Goal: Task Accomplishment & Management: Manage account settings

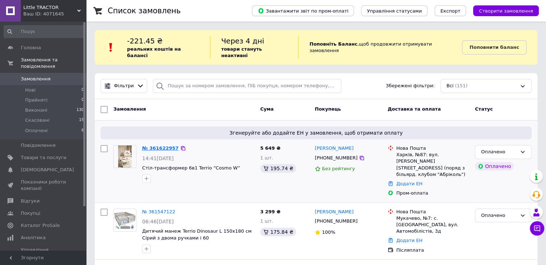
click at [152, 145] on link "№ 361622957" at bounding box center [160, 147] width 37 height 5
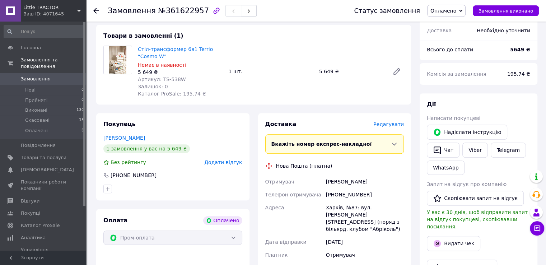
scroll to position [215, 0]
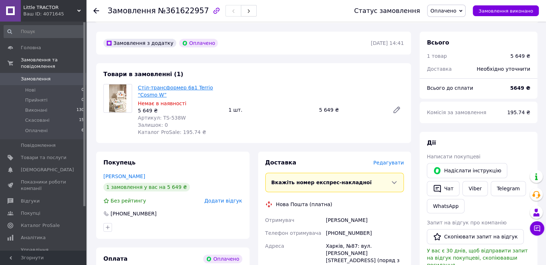
click at [181, 89] on link "Стіл-трансформер 6в1 Terrio “Cosmo W”" at bounding box center [175, 91] width 75 height 13
click at [446, 12] on span "Оплачено" at bounding box center [443, 11] width 26 height 6
click at [461, 44] on li "Скасовано" at bounding box center [446, 46] width 38 height 11
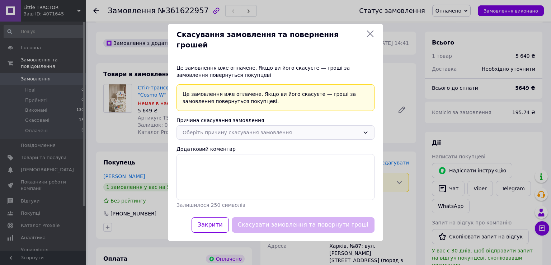
click at [284, 128] on div "Оберіть причину скасування замовлення" at bounding box center [271, 132] width 177 height 8
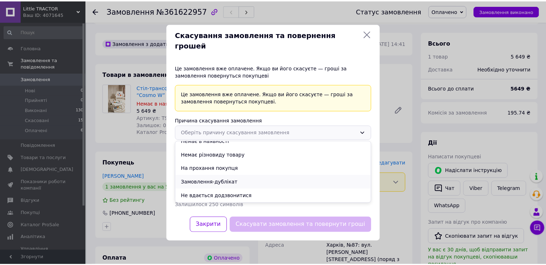
scroll to position [0, 0]
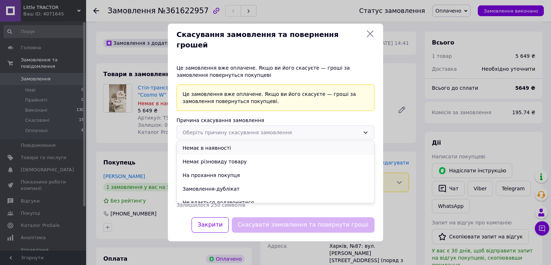
click at [242, 143] on li "Немає в наявності" at bounding box center [275, 148] width 197 height 14
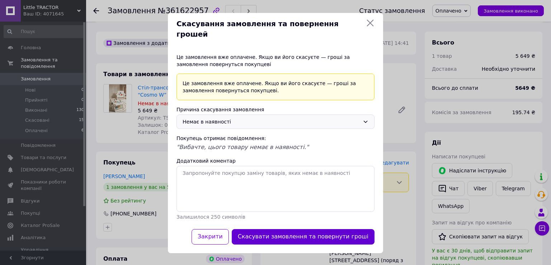
click at [308, 230] on button "Скасувати замовлення та повернути гроші" at bounding box center [303, 236] width 143 height 15
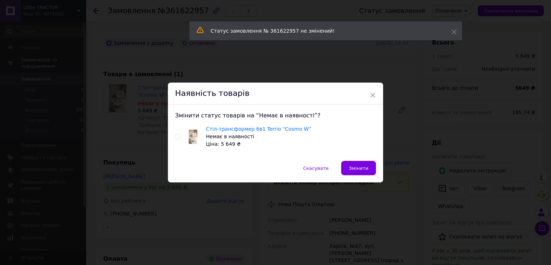
click at [175, 135] on input "checkbox" at bounding box center [177, 137] width 5 height 5
checkbox input "true"
click at [361, 169] on span "Змінити" at bounding box center [359, 167] width 20 height 5
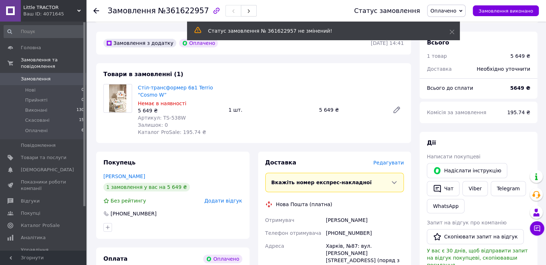
click at [456, 10] on span "Оплачено" at bounding box center [443, 11] width 26 height 6
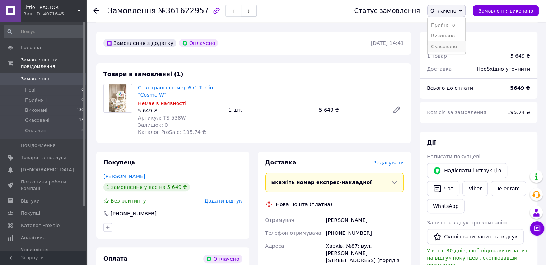
click at [452, 47] on li "Скасовано" at bounding box center [446, 46] width 38 height 11
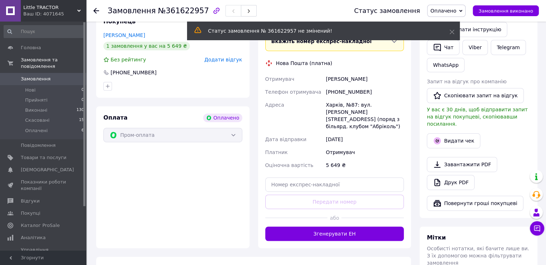
scroll to position [359, 0]
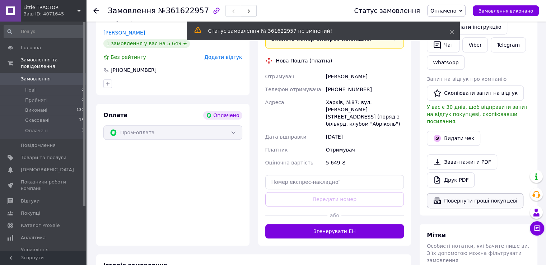
click at [465, 193] on button "Повернути гроші покупцеві" at bounding box center [474, 200] width 96 height 15
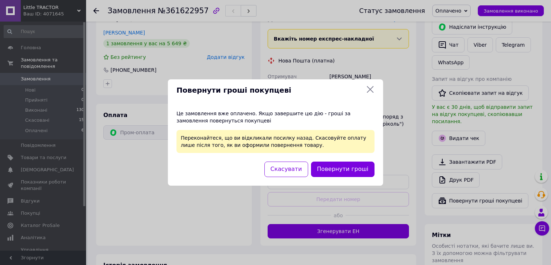
click at [369, 88] on icon at bounding box center [370, 89] width 7 height 7
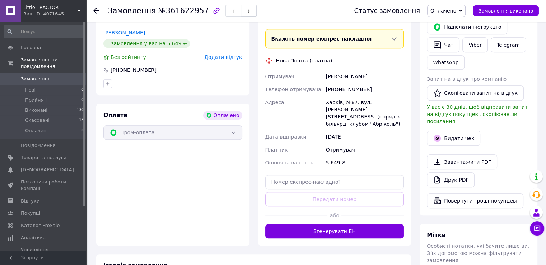
scroll to position [251, 0]
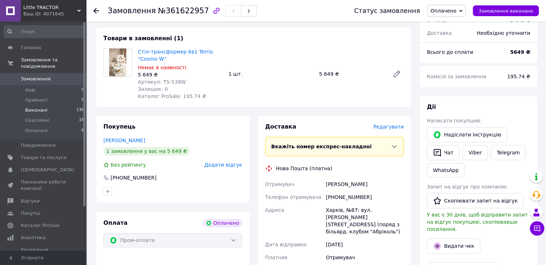
click at [34, 107] on span "Виконані" at bounding box center [36, 110] width 22 height 6
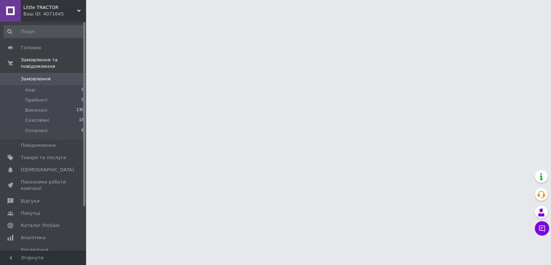
click at [33, 127] on span "Оплачені" at bounding box center [36, 130] width 23 height 6
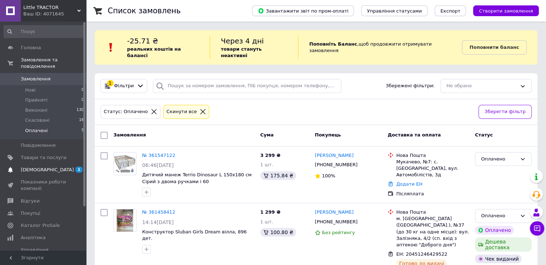
click at [37, 166] on span "[DEMOGRAPHIC_DATA]" at bounding box center [47, 169] width 53 height 6
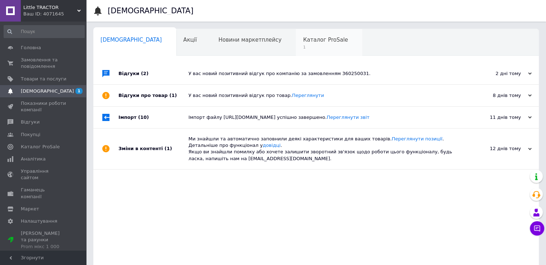
click at [303, 44] on span "1" at bounding box center [325, 46] width 45 height 5
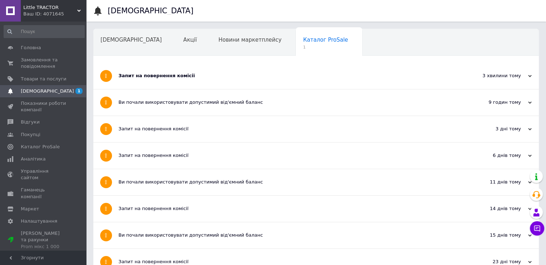
click at [259, 74] on div "Запит на повернення комісії" at bounding box center [288, 75] width 341 height 6
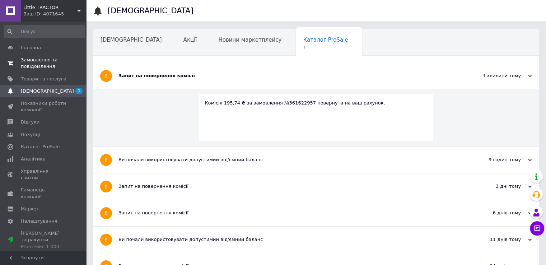
click at [37, 63] on span "Замовлення та повідомлення" at bounding box center [44, 63] width 46 height 13
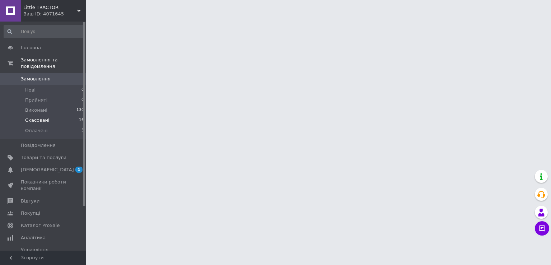
click at [38, 117] on span "Скасовані" at bounding box center [37, 120] width 24 height 6
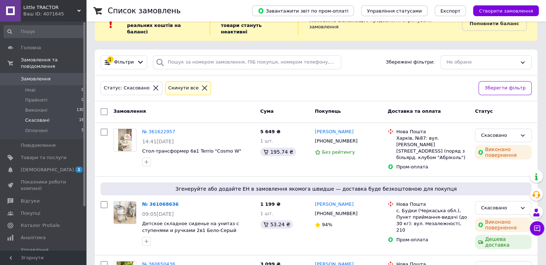
scroll to position [36, 0]
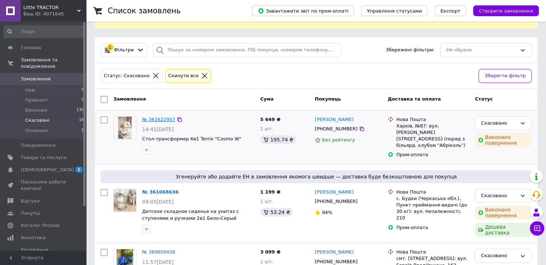
click at [158, 117] on link "№ 361622957" at bounding box center [158, 119] width 33 height 5
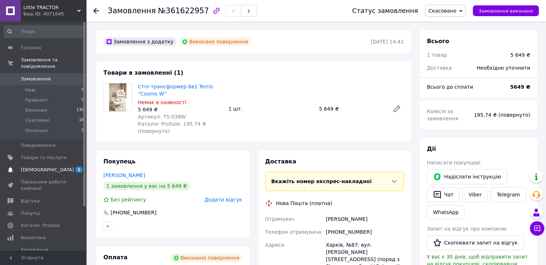
click at [35, 166] on span "[DEMOGRAPHIC_DATA]" at bounding box center [47, 169] width 53 height 6
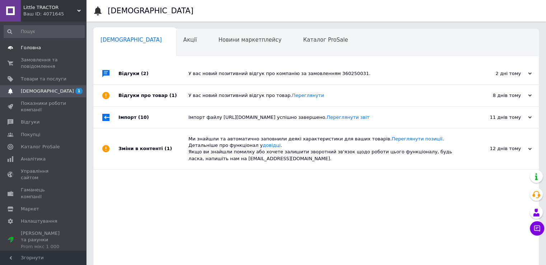
click at [37, 46] on span "Головна" at bounding box center [31, 47] width 20 height 6
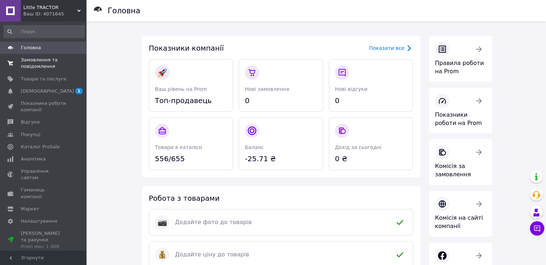
click at [31, 61] on span "Замовлення та повідомлення" at bounding box center [44, 63] width 46 height 13
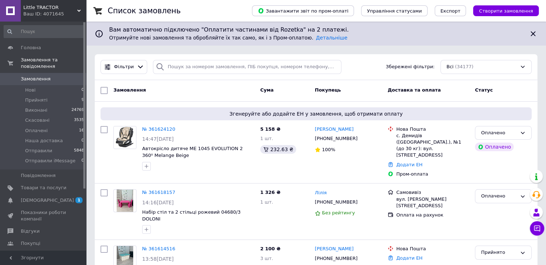
click at [45, 13] on div "Ваш ID: 4071645" at bounding box center [54, 14] width 63 height 6
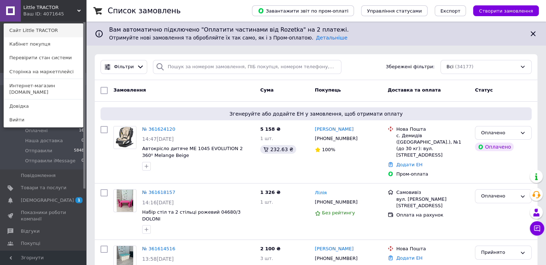
click at [53, 30] on link "Сайт Little TRACTOR" at bounding box center [43, 31] width 79 height 14
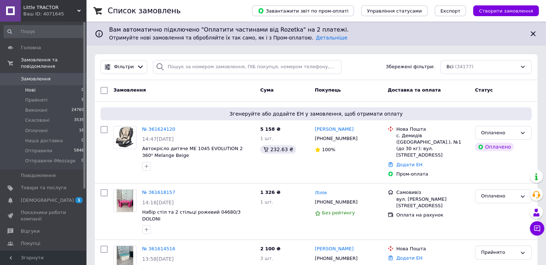
click at [39, 85] on li "Нові 0" at bounding box center [44, 90] width 88 height 10
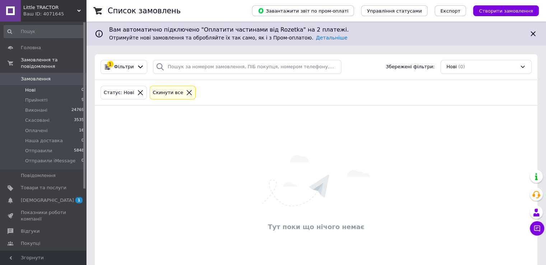
click at [187, 91] on icon at bounding box center [189, 92] width 5 height 5
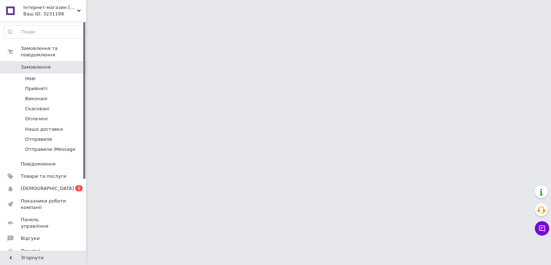
click at [67, 13] on div "Ваш ID: 3231198" at bounding box center [54, 14] width 63 height 6
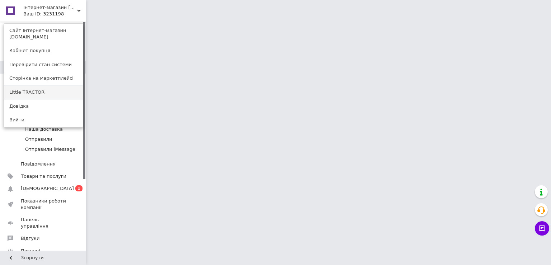
click at [41, 85] on link "Little TRACTOR" at bounding box center [43, 92] width 79 height 14
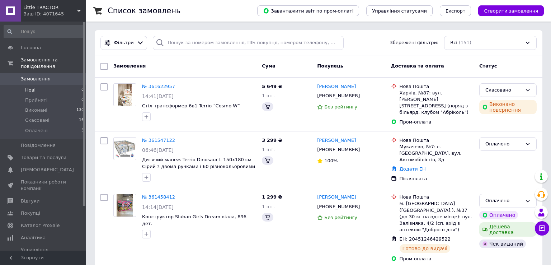
click at [29, 87] on span "Нові" at bounding box center [30, 90] width 10 height 6
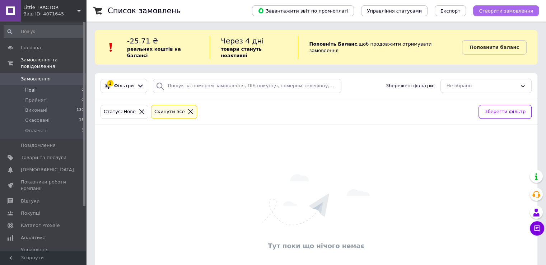
click at [518, 9] on span "Створити замовлення" at bounding box center [505, 10] width 54 height 5
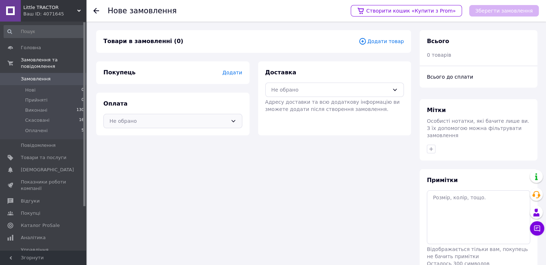
click at [155, 121] on div "Не обрано" at bounding box center [168, 121] width 118 height 8
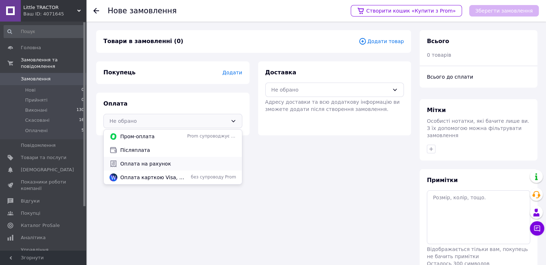
click at [143, 160] on div "Оплата на рахунок" at bounding box center [172, 164] width 129 height 8
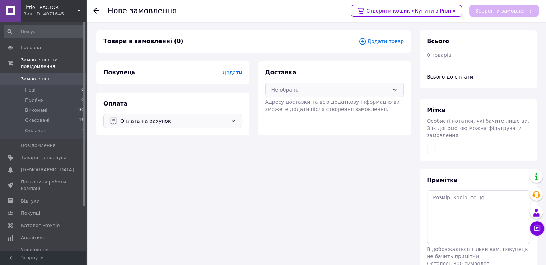
click at [310, 90] on div "Не обрано" at bounding box center [330, 90] width 118 height 8
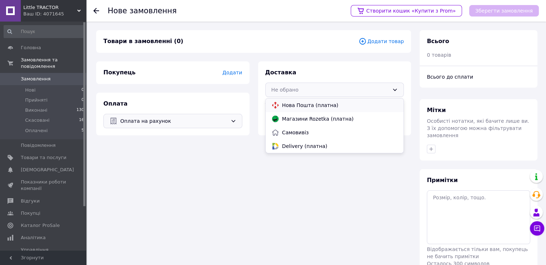
click at [315, 105] on span "Нова Пошта (платна)" at bounding box center [340, 105] width 116 height 7
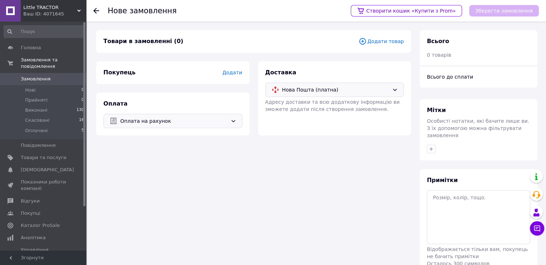
click at [234, 71] on span "Додати" at bounding box center [232, 73] width 20 height 6
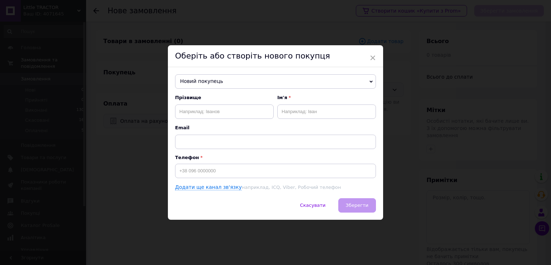
click at [251, 82] on span "Новий покупець" at bounding box center [275, 81] width 201 height 14
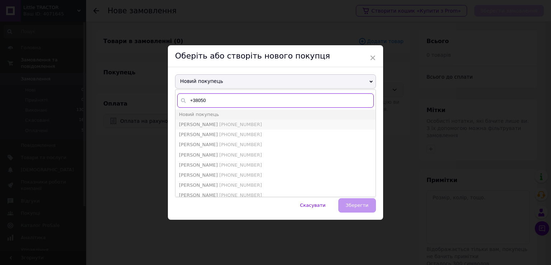
type input "+38050"
click at [250, 124] on span "+380502765581" at bounding box center [240, 124] width 43 height 5
type input "Дегальцев Константин"
type input "+380502765581"
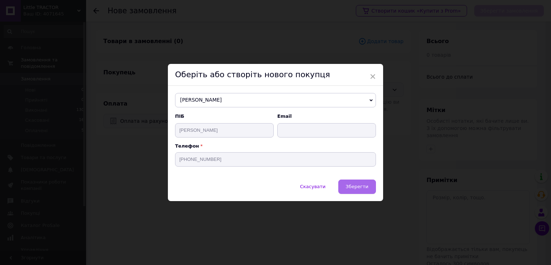
click at [360, 189] on span "Зберегти" at bounding box center [357, 186] width 23 height 5
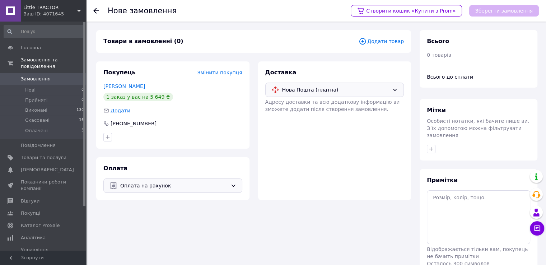
click at [389, 43] on span "Додати товар" at bounding box center [380, 41] width 45 height 8
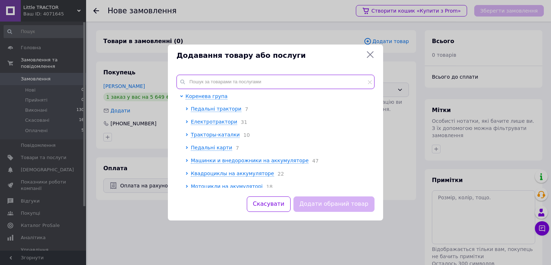
click at [278, 82] on input "text" at bounding box center [275, 82] width 198 height 14
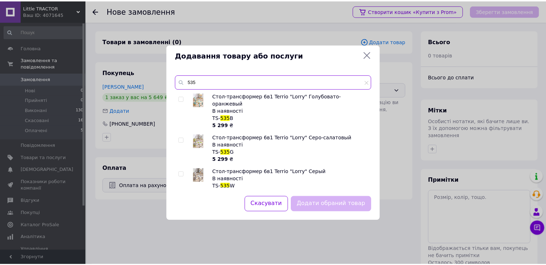
scroll to position [1, 0]
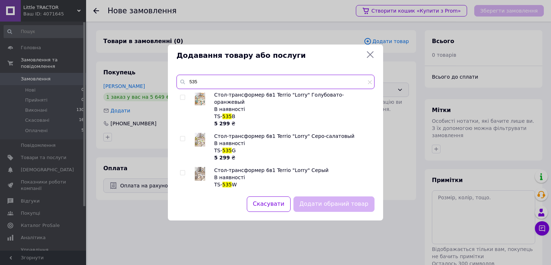
type input "535"
click at [182, 170] on input "checkbox" at bounding box center [182, 172] width 5 height 5
checkbox input "true"
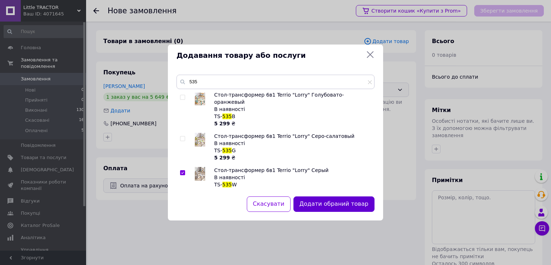
click at [350, 206] on button "Додати обраний товар" at bounding box center [333, 203] width 81 height 15
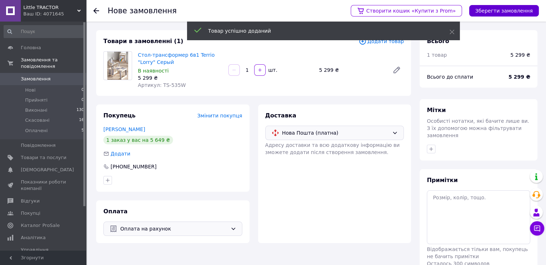
click at [505, 13] on button "Зберегти замовлення" at bounding box center [504, 10] width 70 height 11
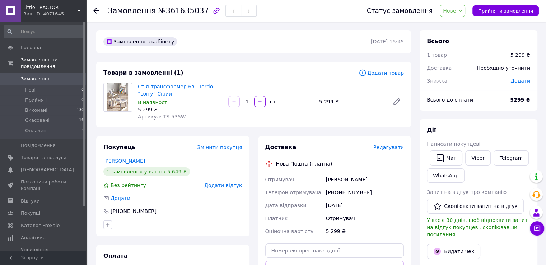
click at [456, 10] on span "Нове" at bounding box center [449, 11] width 13 height 6
click at [458, 25] on li "Прийнято" at bounding box center [456, 25] width 33 height 11
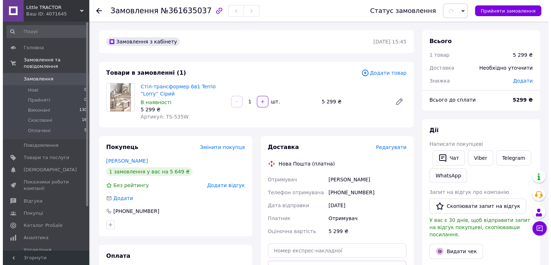
scroll to position [72, 0]
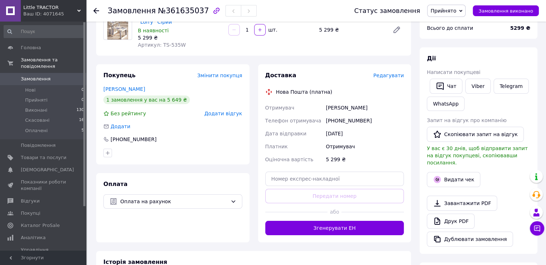
click at [388, 76] on span "Редагувати" at bounding box center [388, 75] width 30 height 6
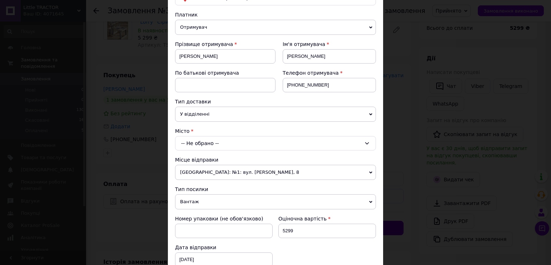
click at [209, 141] on div "-- Не обрано --" at bounding box center [275, 143] width 201 height 14
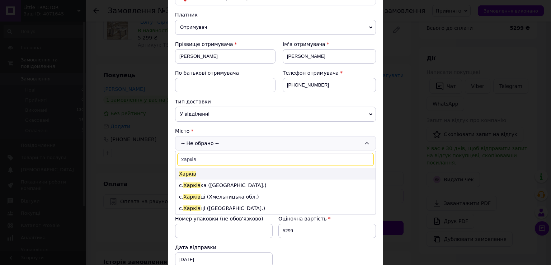
type input "харків"
click at [214, 171] on li "Харків" at bounding box center [275, 173] width 200 height 11
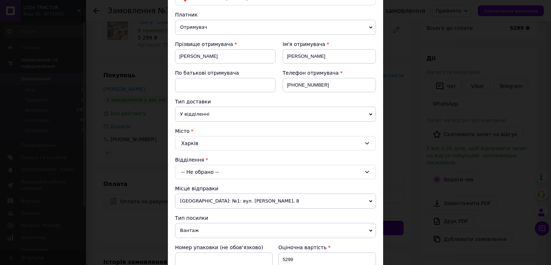
click at [212, 170] on div "-- Не обрано --" at bounding box center [275, 172] width 201 height 14
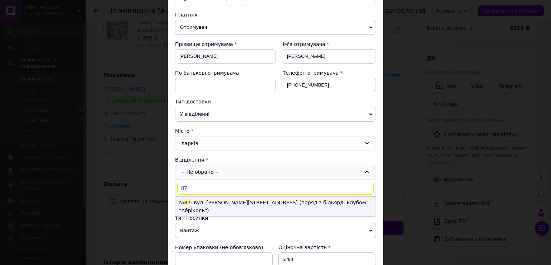
type input "87"
click at [213, 201] on li "№ 87 : вул. Мохнацька, 83 (поряд з більярд. клубом "Абріколь")" at bounding box center [275, 206] width 200 height 19
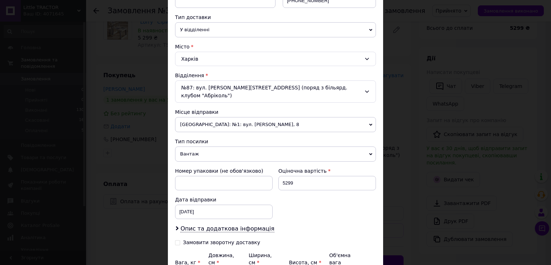
scroll to position [222, 0]
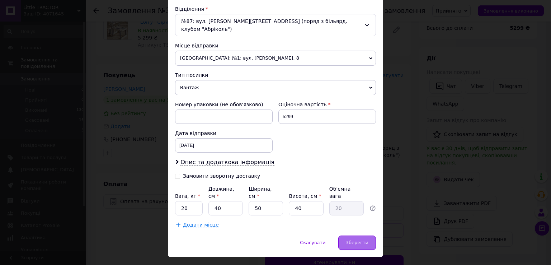
click at [365, 240] on span "Зберегти" at bounding box center [357, 242] width 23 height 5
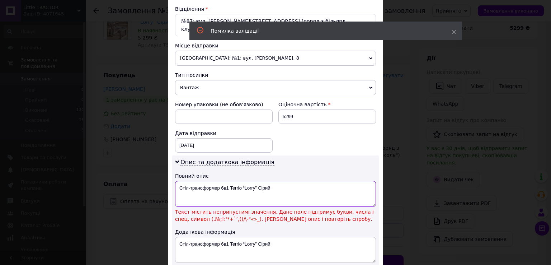
drag, startPoint x: 242, startPoint y: 176, endPoint x: 306, endPoint y: 175, distance: 64.2
click at [306, 181] on textarea "Стіл-трансформер 6в1 Terrio “Lorry” Сірий" at bounding box center [275, 194] width 201 height 26
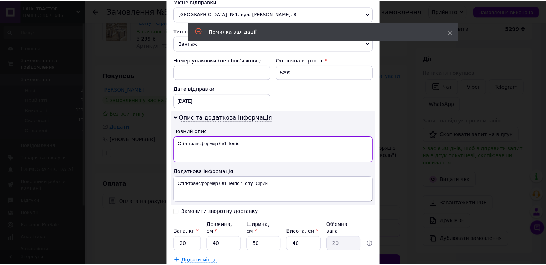
scroll to position [303, 0]
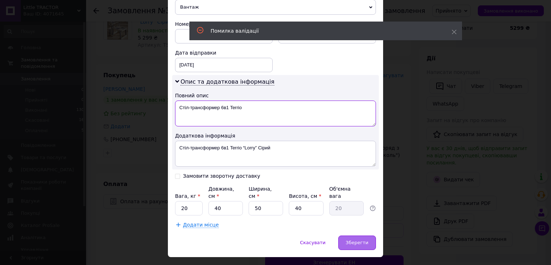
type textarea "Стіл-трансформер 6в1 Terrio"
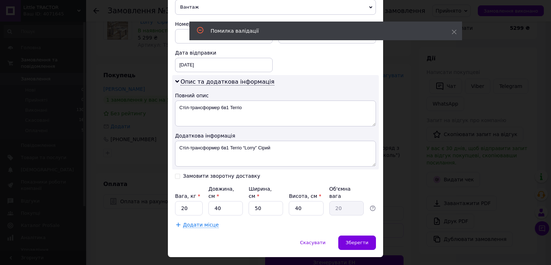
drag, startPoint x: 359, startPoint y: 227, endPoint x: 353, endPoint y: 152, distance: 74.9
click at [360, 240] on span "Зберегти" at bounding box center [357, 242] width 23 height 5
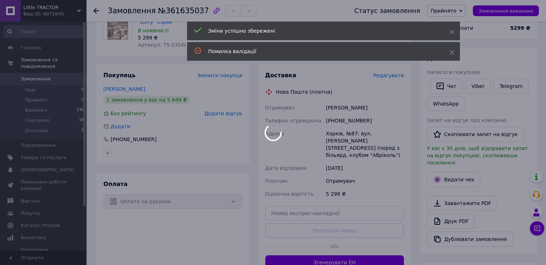
scroll to position [179, 0]
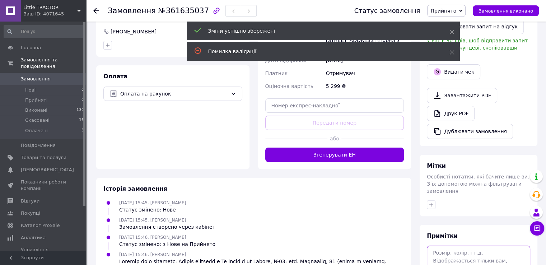
click at [448, 245] on textarea at bounding box center [477, 264] width 103 height 38
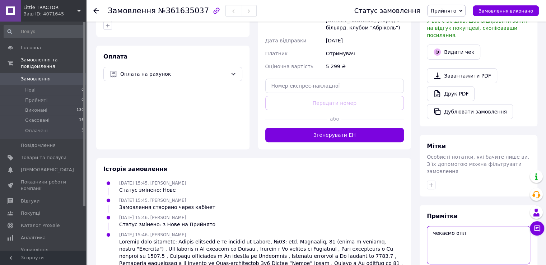
scroll to position [227, 0]
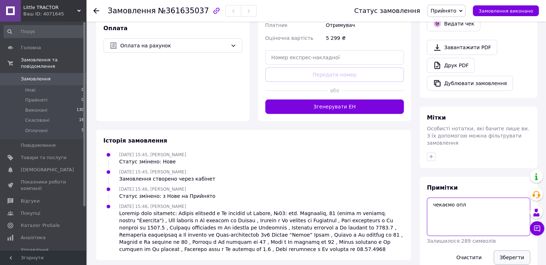
type textarea "чекаємо опл"
click at [522, 250] on button "Зберегти" at bounding box center [511, 257] width 37 height 14
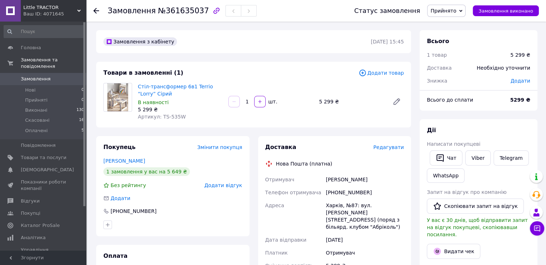
scroll to position [0, 0]
click at [62, 7] on span "Little TRACTOR" at bounding box center [50, 7] width 54 height 6
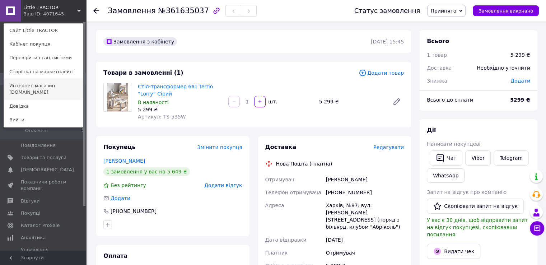
click at [56, 85] on link "Интернет-магазин elfik.in.ua" at bounding box center [43, 89] width 79 height 20
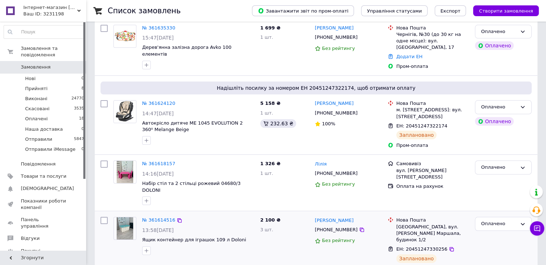
scroll to position [143, 0]
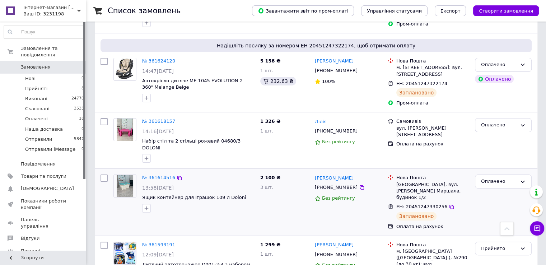
click at [424, 204] on span "ЕН: 20451247330256" at bounding box center [421, 206] width 51 height 5
copy span "20451247330256"
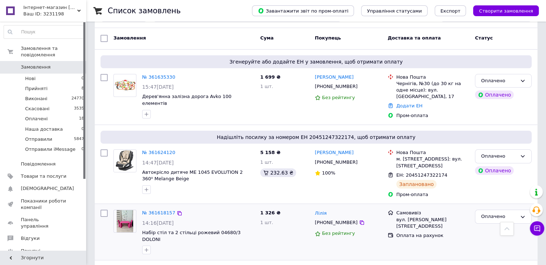
scroll to position [0, 0]
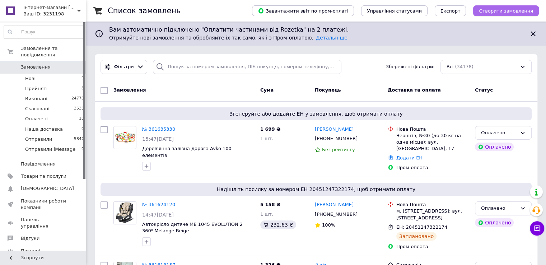
click at [509, 9] on span "Створити замовлення" at bounding box center [505, 10] width 54 height 5
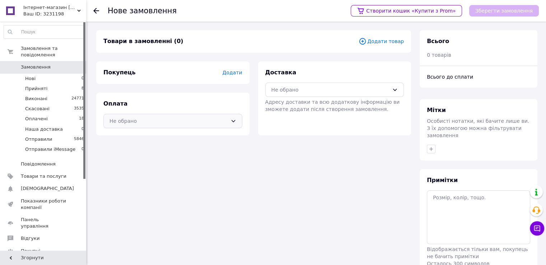
click at [154, 119] on div "Не обрано" at bounding box center [168, 121] width 118 height 8
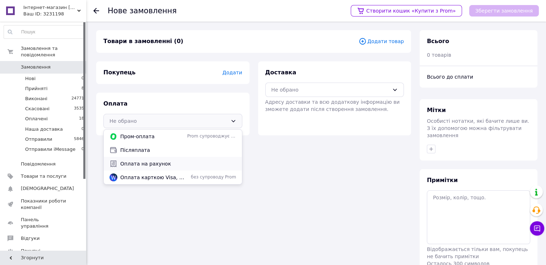
click at [149, 162] on span "Оплата на рахунок" at bounding box center [178, 163] width 116 height 7
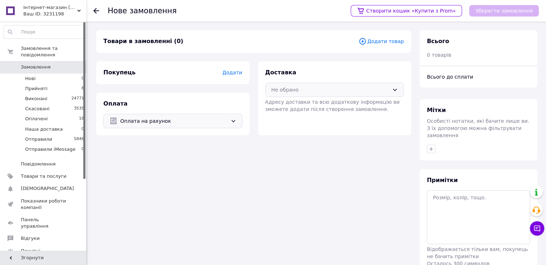
click at [294, 90] on div "Не обрано" at bounding box center [330, 90] width 118 height 8
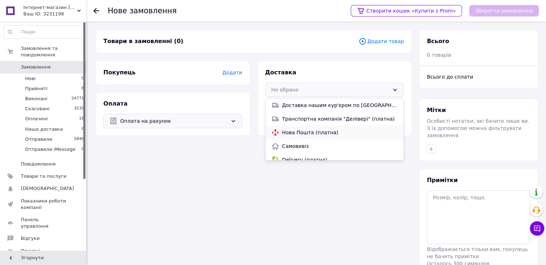
click at [304, 135] on span "Нова Пошта (платна)" at bounding box center [340, 132] width 116 height 7
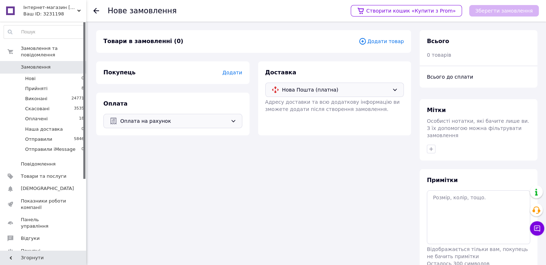
click at [390, 42] on span "Додати товар" at bounding box center [380, 41] width 45 height 8
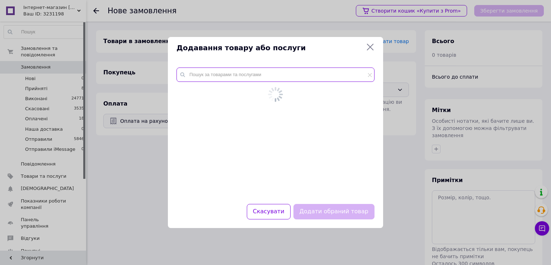
click at [289, 68] on div at bounding box center [275, 131] width 215 height 145
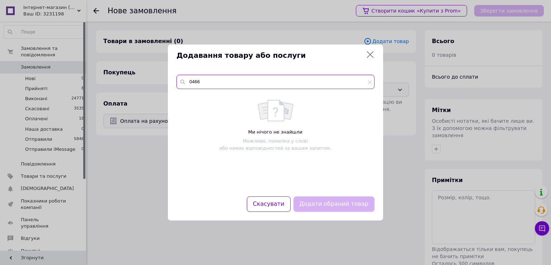
click at [208, 81] on input "0466" at bounding box center [275, 82] width 198 height 14
paste input "80/7"
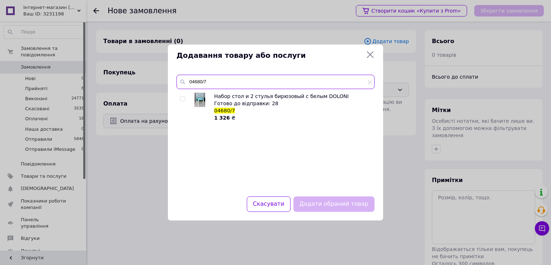
type input "04680/7"
click at [181, 99] on input "checkbox" at bounding box center [182, 98] width 5 height 5
checkbox input "true"
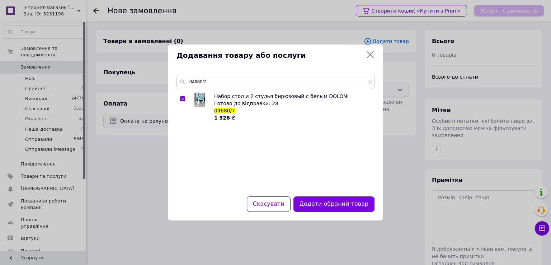
click at [331, 206] on button "Додати обраний товар" at bounding box center [333, 203] width 81 height 15
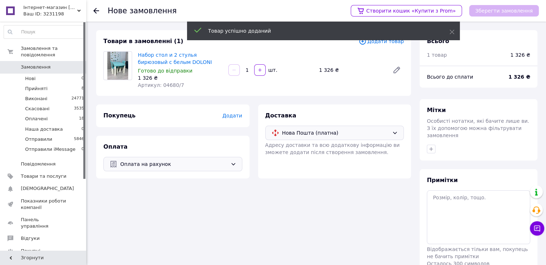
click at [230, 115] on span "Додати" at bounding box center [232, 116] width 20 height 6
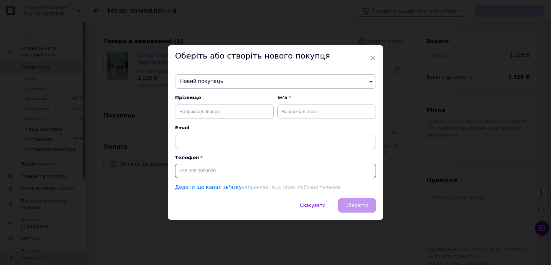
click at [204, 171] on input at bounding box center [275, 171] width 201 height 14
type input "[PHONE_NUMBER]"
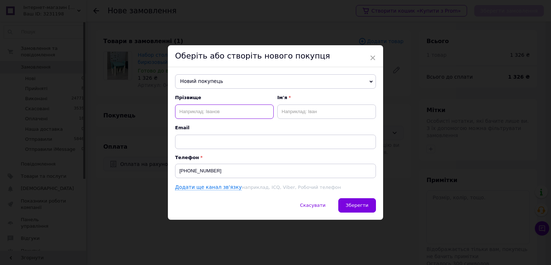
click at [218, 112] on input "text" at bounding box center [224, 111] width 99 height 14
type input "[PERSON_NAME]"
click at [318, 105] on input "text" at bounding box center [326, 111] width 99 height 14
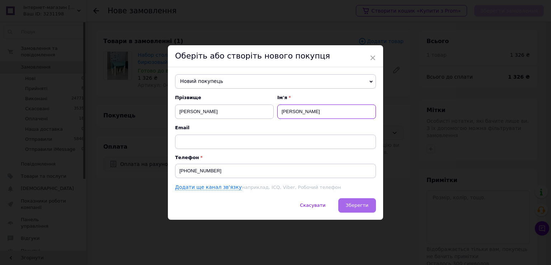
type input "[PERSON_NAME]"
click at [371, 207] on button "Зберегти" at bounding box center [357, 205] width 38 height 14
click at [359, 207] on span "Зберегти" at bounding box center [357, 204] width 23 height 5
click at [370, 57] on span "×" at bounding box center [372, 58] width 6 height 12
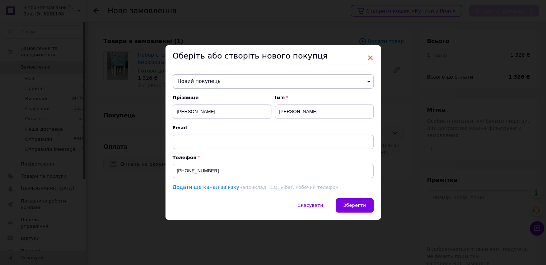
click at [370, 57] on span "×" at bounding box center [370, 58] width 6 height 12
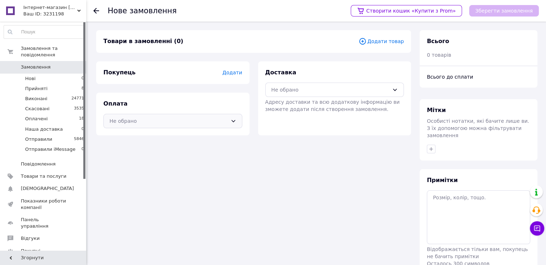
click at [183, 119] on div "Не обрано" at bounding box center [168, 121] width 118 height 8
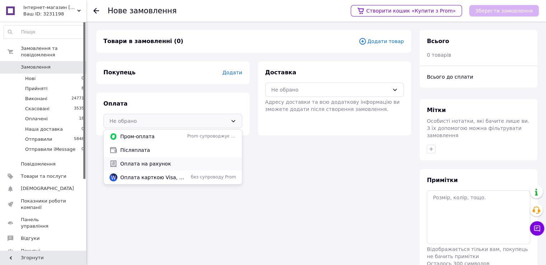
click at [168, 160] on span "Оплата на рахунок" at bounding box center [178, 163] width 116 height 7
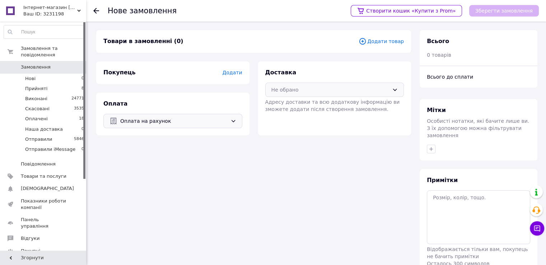
click at [315, 88] on div "Не обрано" at bounding box center [330, 90] width 118 height 8
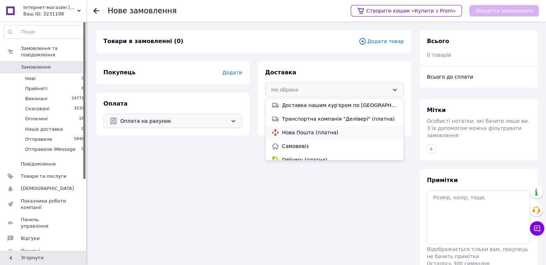
click at [316, 129] on span "Нова Пошта (платна)" at bounding box center [340, 132] width 116 height 7
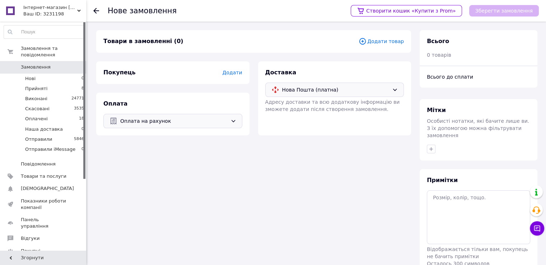
click at [382, 41] on span "Додати товар" at bounding box center [380, 41] width 45 height 8
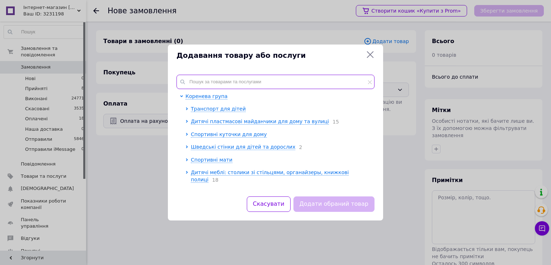
click at [214, 83] on input "text" at bounding box center [275, 82] width 198 height 14
paste input "04680/7"
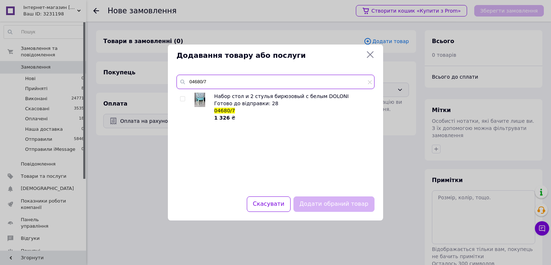
type input "04680/7"
click at [182, 98] on input "checkbox" at bounding box center [182, 98] width 5 height 5
checkbox input "true"
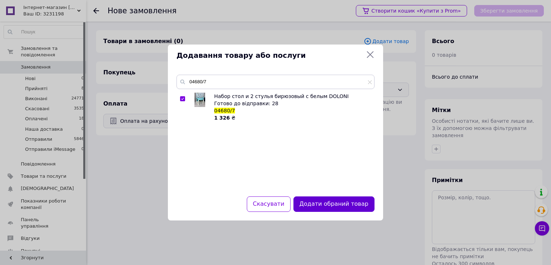
click at [330, 205] on button "Додати обраний товар" at bounding box center [333, 203] width 81 height 15
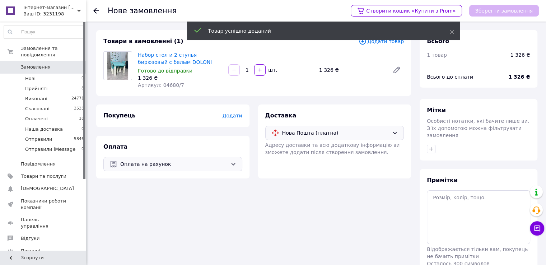
click at [230, 114] on span "Додати" at bounding box center [232, 116] width 20 height 6
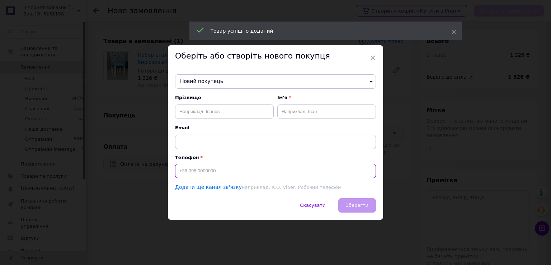
click at [232, 171] on input at bounding box center [275, 171] width 201 height 14
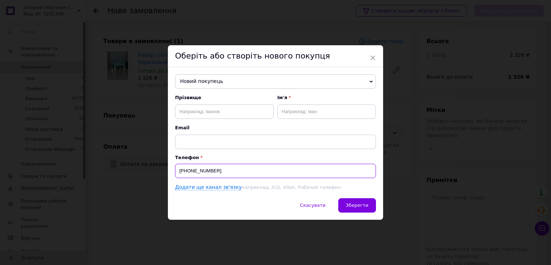
type input "[PHONE_NUMBER]"
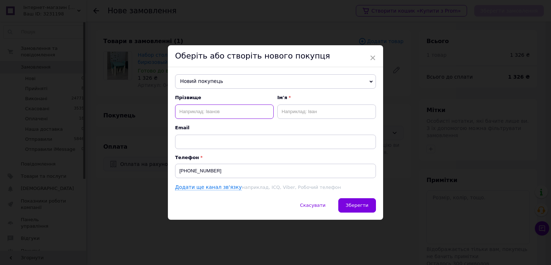
click at [241, 113] on input "text" at bounding box center [224, 111] width 99 height 14
type input "[PERSON_NAME]"
click at [342, 110] on input "text" at bounding box center [326, 111] width 99 height 14
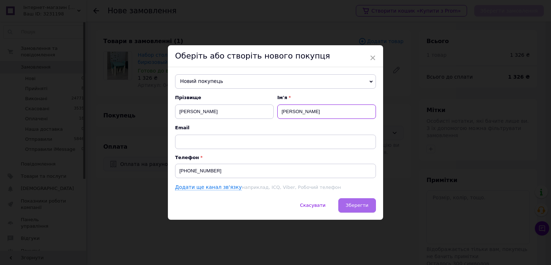
type input "[PERSON_NAME]"
click at [363, 203] on span "Зберегти" at bounding box center [357, 204] width 23 height 5
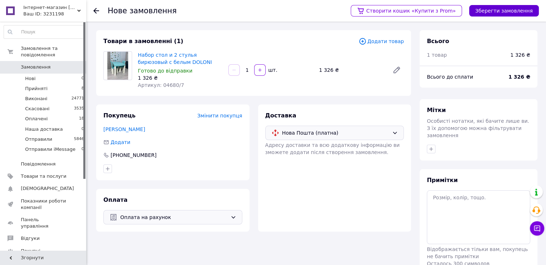
click at [484, 10] on button "Зберегти замовлення" at bounding box center [504, 10] width 70 height 11
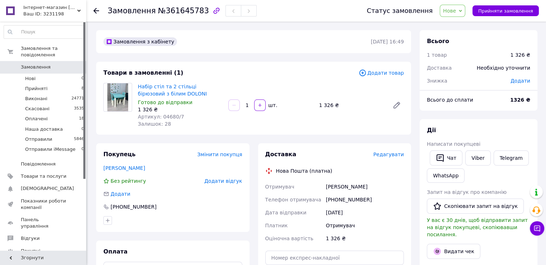
click at [456, 11] on span "Нове" at bounding box center [449, 11] width 13 height 6
click at [466, 56] on li "Оплачено" at bounding box center [468, 57] width 57 height 11
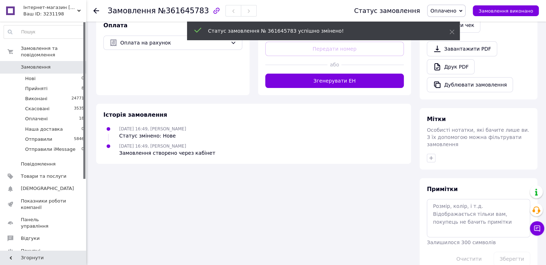
scroll to position [227, 0]
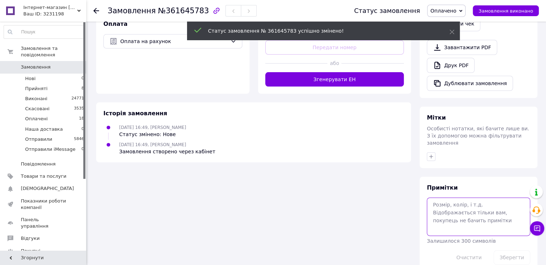
click at [450, 197] on textarea at bounding box center [477, 216] width 103 height 38
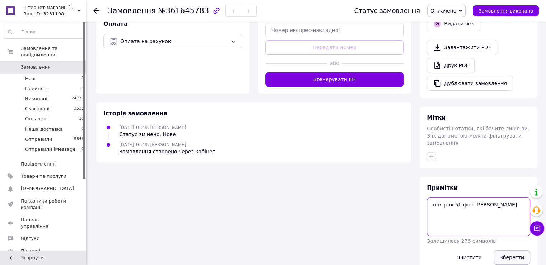
type textarea "опл рах.51 фоп [PERSON_NAME]"
click at [508, 250] on button "Зберегти" at bounding box center [511, 257] width 37 height 14
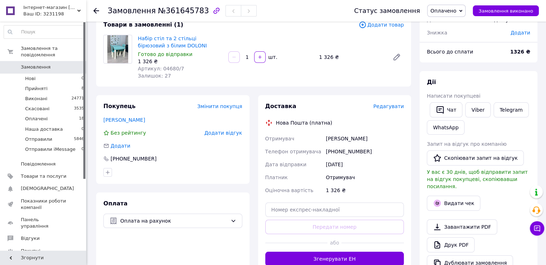
scroll to position [0, 0]
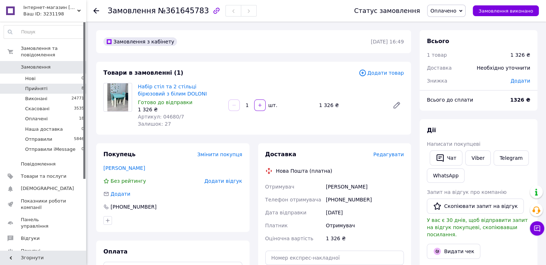
click at [50, 84] on li "Прийняті 8" at bounding box center [44, 89] width 88 height 10
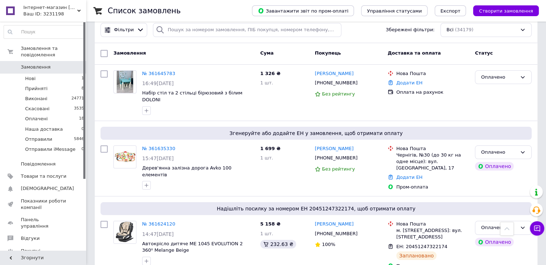
scroll to position [36, 0]
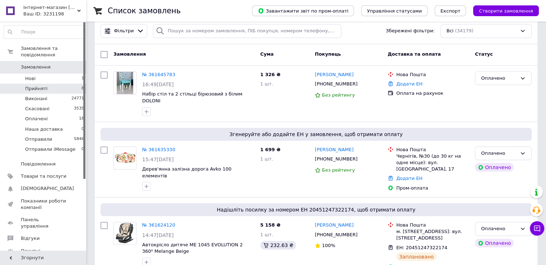
click at [50, 84] on li "Прийняті 8" at bounding box center [44, 89] width 88 height 10
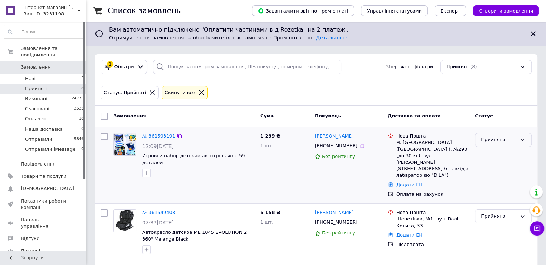
click at [504, 139] on div "Прийнято" at bounding box center [499, 140] width 36 height 8
click at [501, 180] on li "Оплачено" at bounding box center [503, 180] width 56 height 13
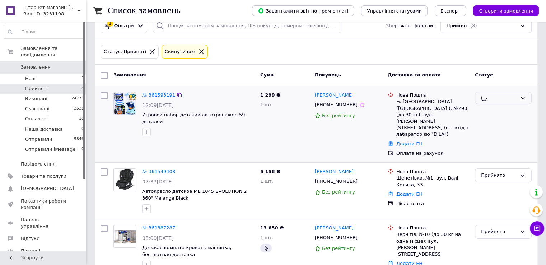
scroll to position [72, 0]
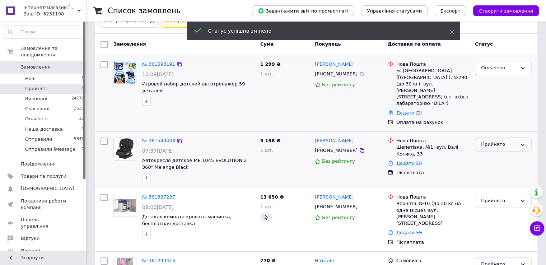
click at [503, 141] on div "Прийнято" at bounding box center [499, 145] width 36 height 8
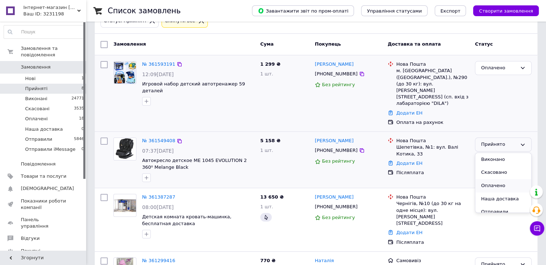
click at [499, 179] on li "Оплачено" at bounding box center [503, 185] width 56 height 13
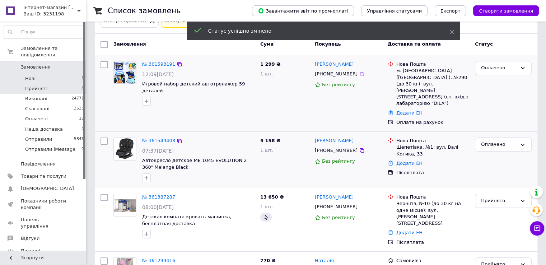
click at [49, 74] on li "Нові 1" at bounding box center [44, 79] width 88 height 10
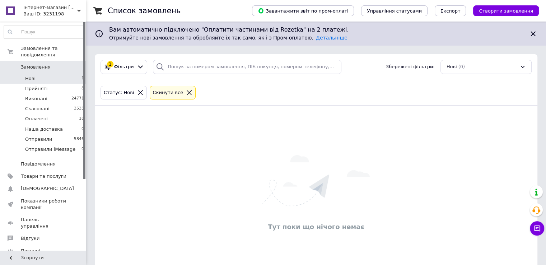
click at [186, 92] on icon at bounding box center [189, 92] width 6 height 6
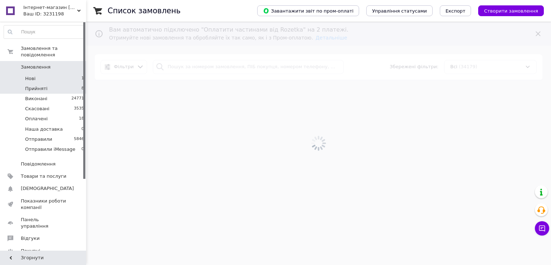
click at [48, 84] on li "Прийняті 8" at bounding box center [44, 89] width 88 height 10
click at [44, 74] on li "Нові 1" at bounding box center [44, 79] width 88 height 10
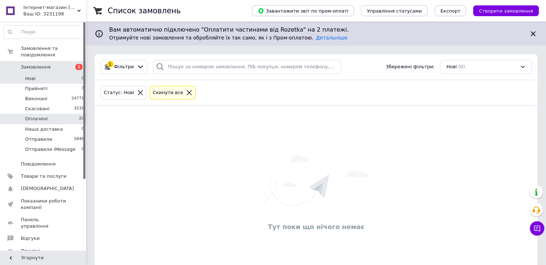
click at [47, 114] on li "Оплачені 20" at bounding box center [44, 119] width 88 height 10
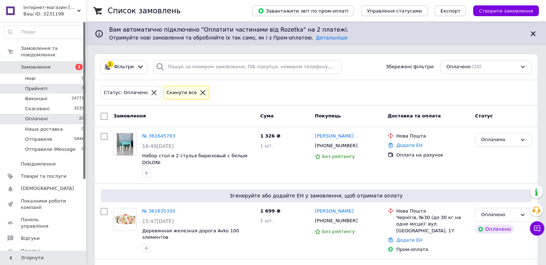
click at [48, 84] on li "Прийняті 7" at bounding box center [44, 89] width 88 height 10
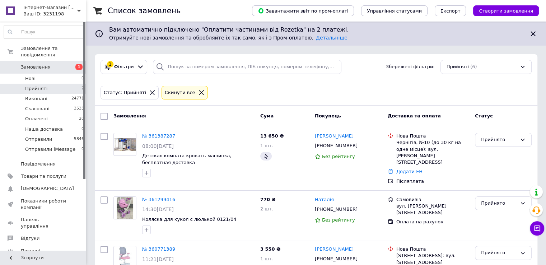
scroll to position [108, 0]
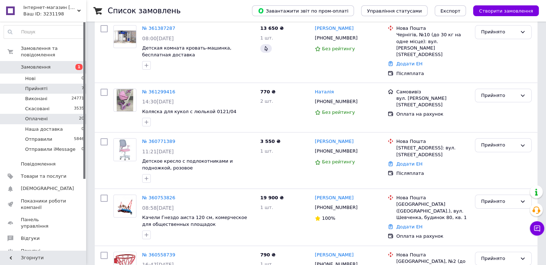
click at [52, 114] on li "Оплачені 20" at bounding box center [44, 119] width 88 height 10
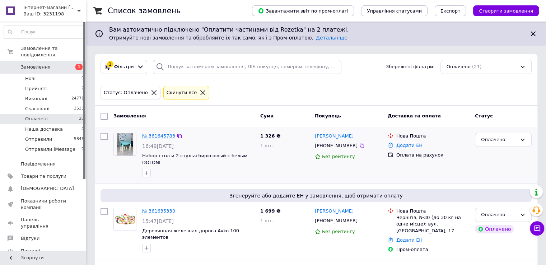
click at [154, 133] on link "№ 361645783" at bounding box center [158, 135] width 33 height 5
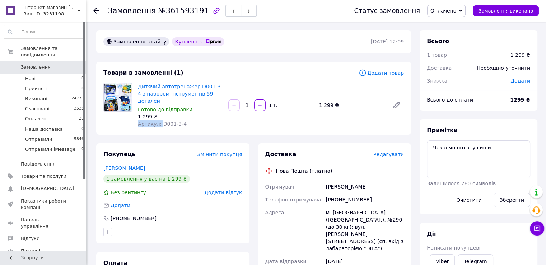
drag, startPoint x: 170, startPoint y: 115, endPoint x: 192, endPoint y: 111, distance: 21.9
click at [192, 111] on div "Дитячий автотренажер D001-3-4 з набором інструментів 59 деталей Готово до відпр…" at bounding box center [180, 104] width 90 height 47
click at [178, 121] on span "Артикул: D001-3-4" at bounding box center [162, 124] width 49 height 6
drag, startPoint x: 174, startPoint y: 117, endPoint x: 187, endPoint y: 114, distance: 13.9
click at [187, 120] on div "Артикул: D001-3-4" at bounding box center [180, 123] width 85 height 7
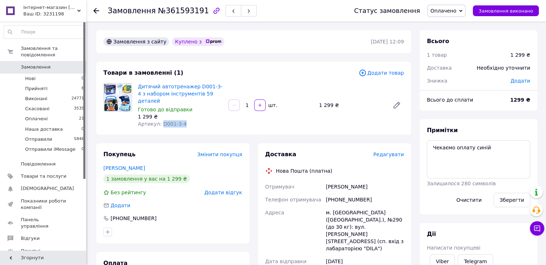
copy span "D001-3-4"
click at [393, 151] on span "Редагувати" at bounding box center [388, 154] width 30 height 6
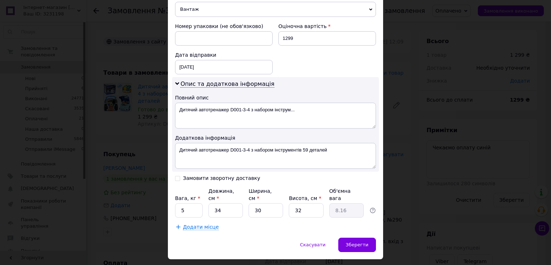
scroll to position [311, 0]
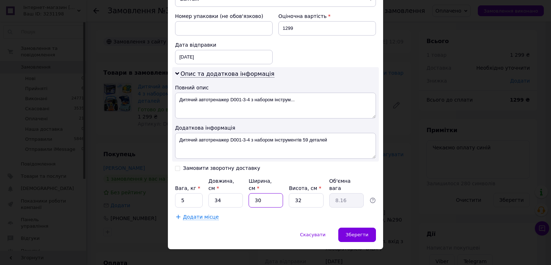
click at [266, 193] on input "30" at bounding box center [266, 200] width 34 height 14
type input "3"
type input "0.82"
type input "33"
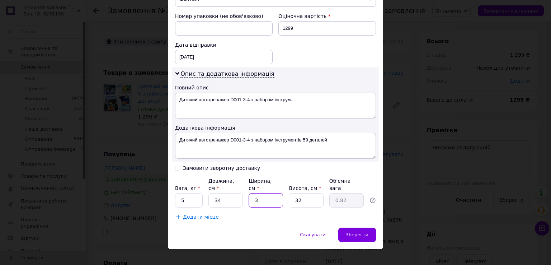
type input "8.98"
type input "33"
click at [300, 193] on input "32" at bounding box center [306, 200] width 34 height 14
type input "3"
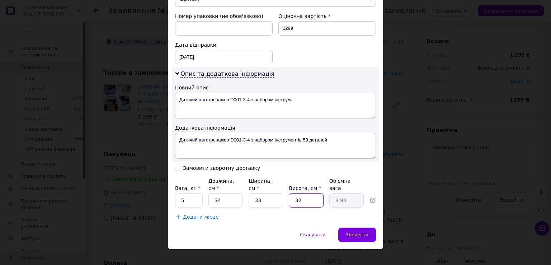
type input "0.84"
type input "30"
type input "8.41"
type input "30"
drag, startPoint x: 253, startPoint y: 98, endPoint x: 326, endPoint y: 98, distance: 73.9
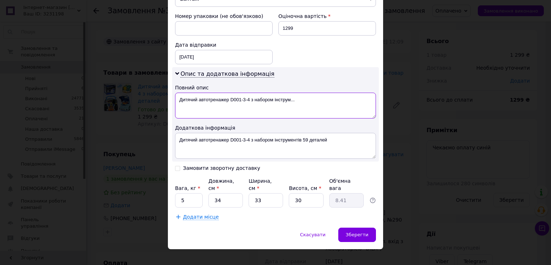
click at [326, 98] on textarea "Дитячий автотренажер D001-3-4 з набором інструм..." at bounding box center [275, 106] width 201 height 26
type textarea "Дитячий автотренажер D001-3-4 синій колір"
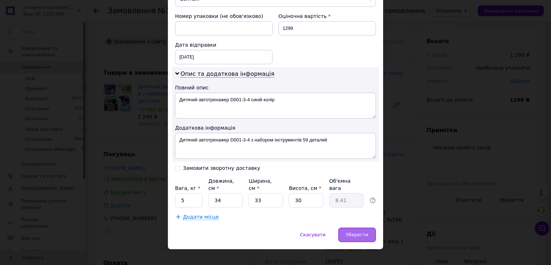
click at [361, 232] on span "Зберегти" at bounding box center [357, 234] width 23 height 5
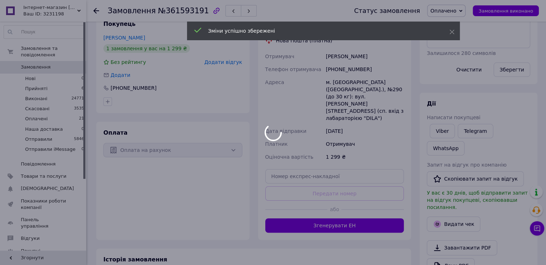
scroll to position [179, 0]
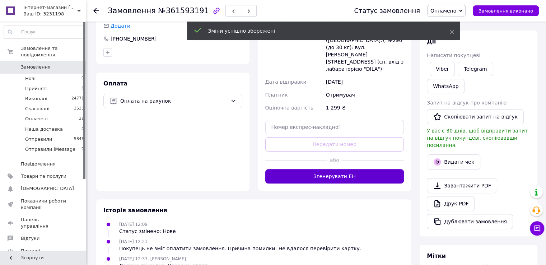
click at [343, 169] on button "Згенерувати ЕН" at bounding box center [334, 176] width 139 height 14
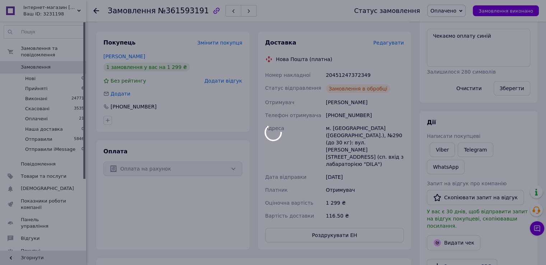
scroll to position [72, 0]
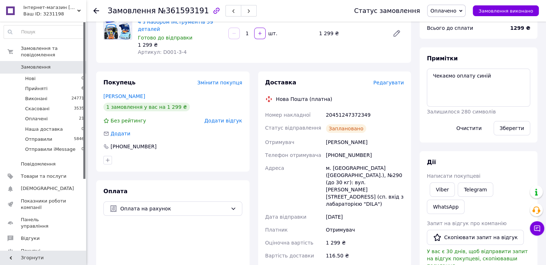
click at [349, 108] on div "20451247372349" at bounding box center [364, 114] width 81 height 13
copy div "20451247372349"
drag, startPoint x: 431, startPoint y: 74, endPoint x: 468, endPoint y: 76, distance: 36.6
click at [468, 76] on textarea "Чекаємо оплату синій" at bounding box center [477, 88] width 103 height 38
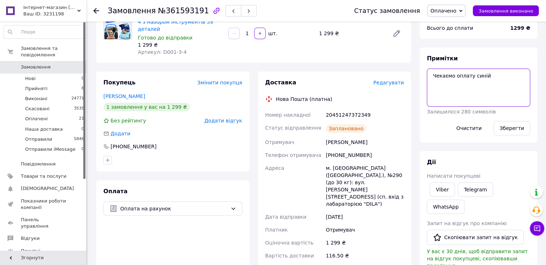
paste textarea "20451247372349"
type textarea "20451247372349 опл 1299 синій"
click at [511, 126] on button "Зберегти" at bounding box center [511, 128] width 37 height 14
click at [512, 129] on button "Зберегти" at bounding box center [511, 128] width 37 height 14
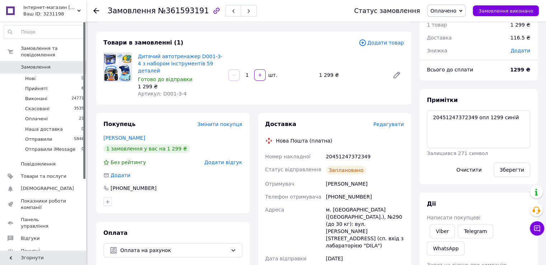
scroll to position [0, 0]
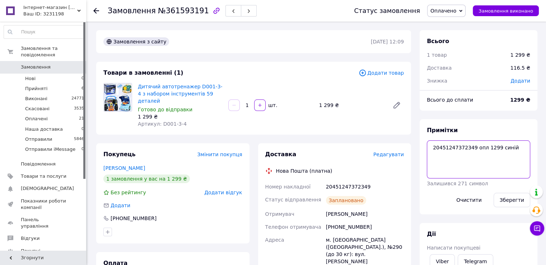
click at [440, 146] on textarea "20451247372349 опл 1299 синій" at bounding box center [477, 159] width 103 height 38
click at [448, 157] on textarea "20451247372349 опл 1299 синій" at bounding box center [477, 159] width 103 height 38
click at [448, 150] on textarea "20451247372349 опл 1299 синій" at bounding box center [477, 159] width 103 height 38
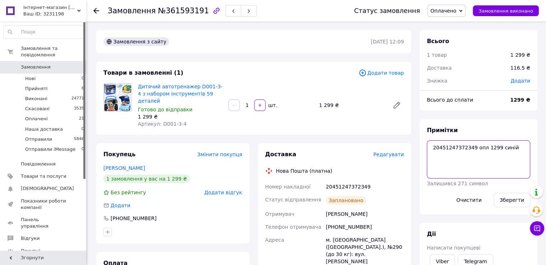
click at [464, 167] on textarea "20451247372349 опл 1299 синій" at bounding box center [477, 159] width 103 height 38
click at [449, 147] on textarea "20451247372349 опл 1299 синій" at bounding box center [477, 159] width 103 height 38
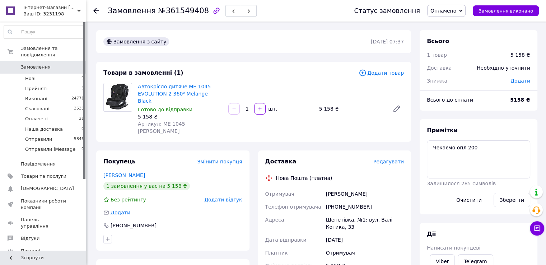
click at [172, 121] on span "Артикул: ME 1045 [PERSON_NAME]" at bounding box center [161, 127] width 47 height 13
copy span "1045"
click at [248, 118] on div "Автокрісло дитяче ME 1045 EVOLUTION 2 360⁰ Melange Black Готово до відправки 5 …" at bounding box center [271, 108] width 272 height 55
drag, startPoint x: 159, startPoint y: 117, endPoint x: 220, endPoint y: 120, distance: 60.3
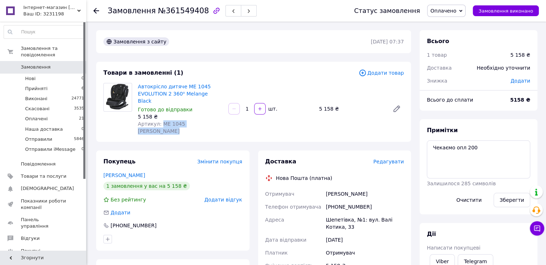
click at [220, 120] on div "Артикул: ME 1045 [PERSON_NAME]" at bounding box center [180, 127] width 85 height 14
copy span "ME 1045 [PERSON_NAME]"
click at [397, 159] on span "Редагувати" at bounding box center [388, 162] width 30 height 6
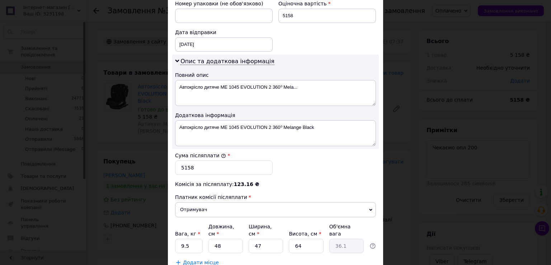
scroll to position [360, 0]
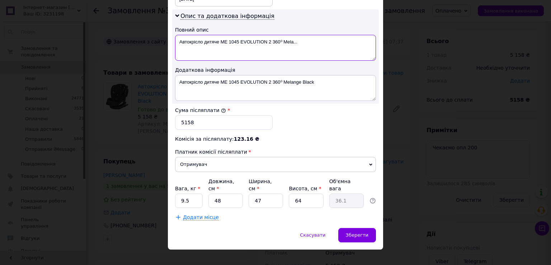
drag, startPoint x: 267, startPoint y: 38, endPoint x: 318, endPoint y: 43, distance: 50.8
click at [318, 43] on textarea "Автокрісло дитяче ME 1045 EVOLUTION 2 360⁰ Mela..." at bounding box center [275, 48] width 201 height 26
paste textarea "ME 1045 Melang"
type textarea "Автокрісло дитяче ME 1045 EVOLUTION ME 1045 Melang"
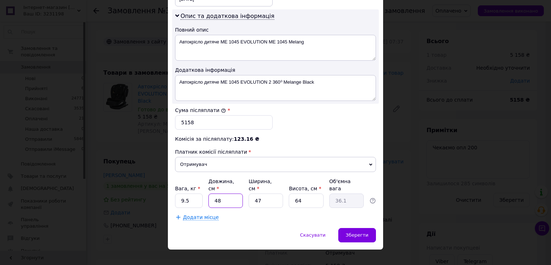
click at [220, 193] on input "48" at bounding box center [225, 200] width 34 height 14
type input "4"
type input "3.01"
type input "40"
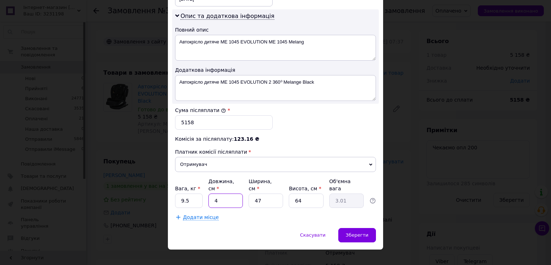
type input "30.08"
type input "40"
click at [267, 193] on input "47" at bounding box center [266, 200] width 34 height 14
type input "4"
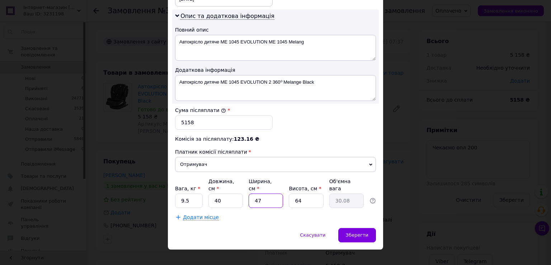
type input "2.56"
type input "40"
type input "25.6"
type input "40"
click at [297, 193] on input "64" at bounding box center [306, 200] width 34 height 14
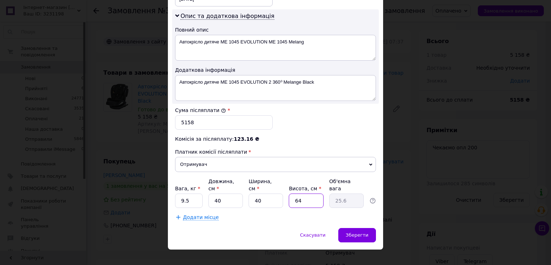
click at [297, 193] on input "64" at bounding box center [306, 200] width 34 height 14
type input "7"
type input "2.8"
type input "75"
type input "30"
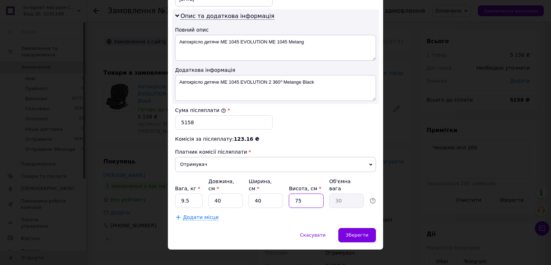
type input "75"
click at [192, 193] on input "9.5" at bounding box center [189, 200] width 28 height 14
type input "10"
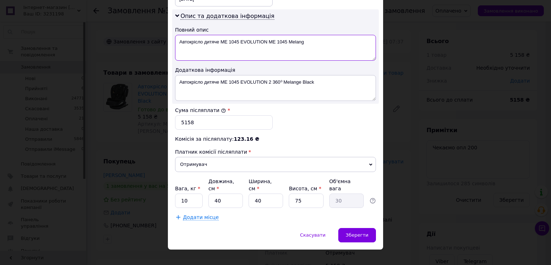
click at [253, 51] on textarea "Автокрісло дитяче ME 1045 EVOLUTION ME 1045 Melang" at bounding box center [275, 48] width 201 height 26
drag, startPoint x: 219, startPoint y: 38, endPoint x: 322, endPoint y: 46, distance: 103.2
click at [322, 46] on textarea "Автокрісло дитяче ME 1045 EVOLUTION ME 1045 Melang" at bounding box center [275, 48] width 201 height 26
paste textarea "Melange Black"
type textarea "Автокрісло дитяче ME 1045 Melange Black"
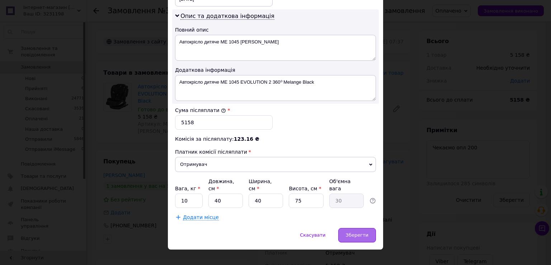
click at [362, 232] on span "Зберегти" at bounding box center [357, 234] width 23 height 5
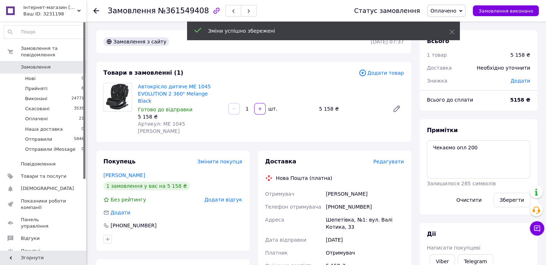
click at [388, 159] on span "Редагувати" at bounding box center [388, 162] width 30 height 6
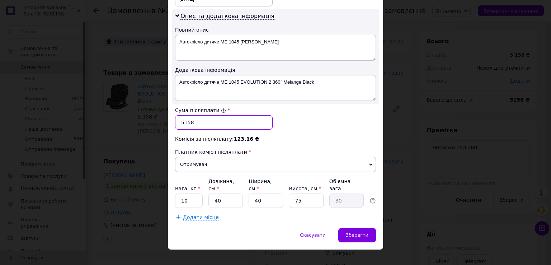
drag, startPoint x: 185, startPoint y: 120, endPoint x: 180, endPoint y: 120, distance: 5.4
click at [180, 120] on input "5158" at bounding box center [224, 122] width 98 height 14
type input "4958"
click at [364, 232] on span "Зберегти" at bounding box center [357, 234] width 23 height 5
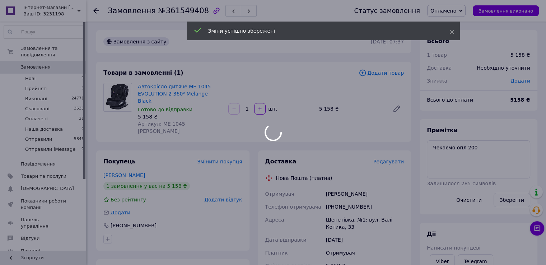
scroll to position [215, 0]
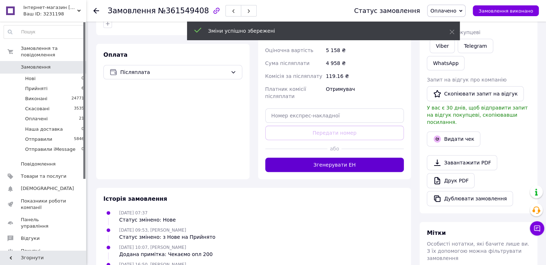
click at [346, 157] on button "Згенерувати ЕН" at bounding box center [334, 164] width 139 height 14
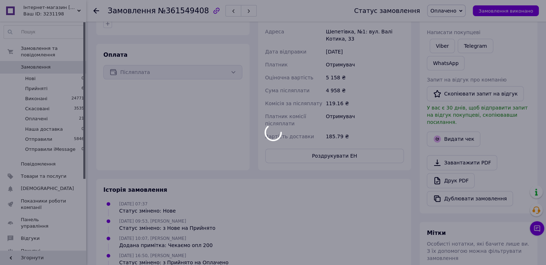
scroll to position [72, 0]
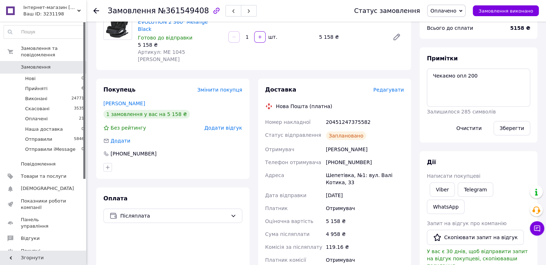
click at [338, 115] on div "20451247375582" at bounding box center [364, 121] width 81 height 13
copy div "20451247375582"
click at [439, 75] on textarea "Чекаємо опл 200" at bounding box center [477, 88] width 103 height 38
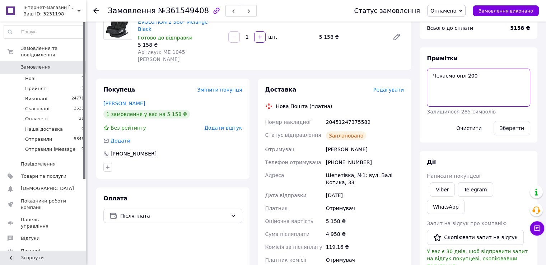
paste textarea "20451247375582"
type textarea "20451247375582 опл 200"
click at [513, 131] on button "Зберегти" at bounding box center [511, 128] width 37 height 14
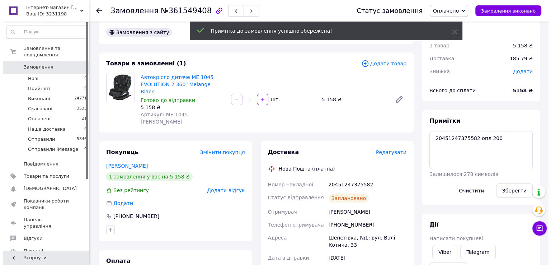
scroll to position [0, 0]
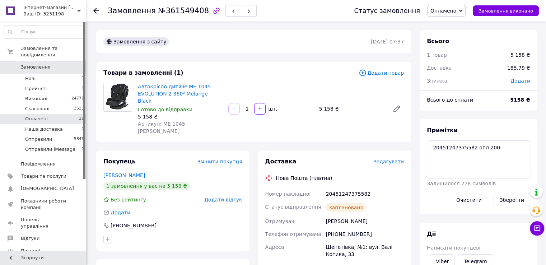
click at [51, 114] on li "Оплачені 21" at bounding box center [44, 119] width 88 height 10
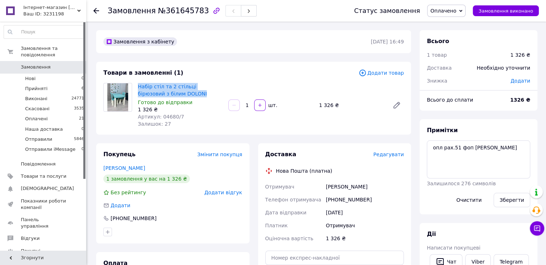
drag, startPoint x: 136, startPoint y: 82, endPoint x: 181, endPoint y: 93, distance: 45.7
click at [181, 93] on div "Набір стіл та 2 стільці бірюзовий з білим DOLONI Готово до відправки 1 326 ₴ Ар…" at bounding box center [180, 104] width 90 height 47
copy link "Набір стіл та 2 стільці бірюзовий з білим DOLONI"
click at [257, 77] on div "Товари в замовленні (1) Додати товар Набір стіл та 2 стільці бірюзовий з білим …" at bounding box center [253, 98] width 315 height 73
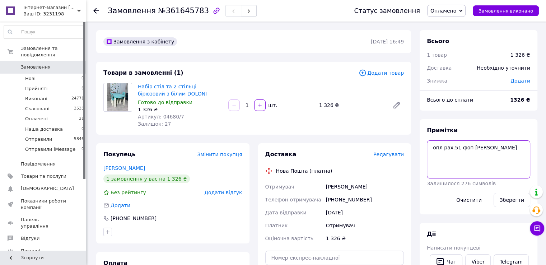
click at [515, 150] on textarea "опл рах.51 фоп [PERSON_NAME]" at bounding box center [477, 159] width 103 height 38
click at [524, 151] on textarea "опл рах.51 фоп [PERSON_NAME]" at bounding box center [477, 159] width 103 height 38
paste textarea "20451247382930"
click at [469, 159] on textarea "опл рах.51 фоп [PERSON_NAME] 20451247382930ІФ" at bounding box center [477, 159] width 103 height 38
type textarea "опл рах.51 фоп володимир 20451247382930 ІФ"
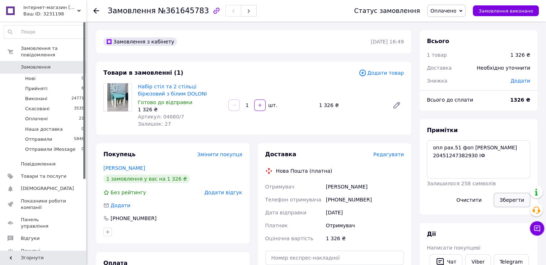
click at [514, 200] on button "Зберегти" at bounding box center [511, 200] width 37 height 14
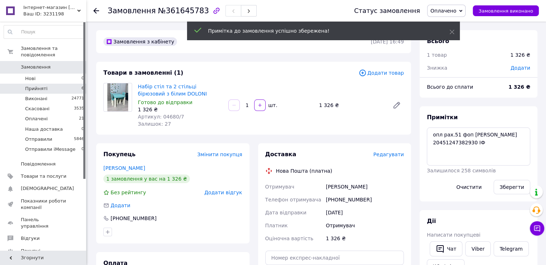
click at [48, 84] on li "Прийняті 6" at bounding box center [44, 89] width 88 height 10
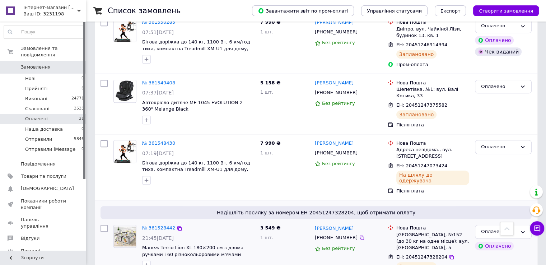
scroll to position [548, 0]
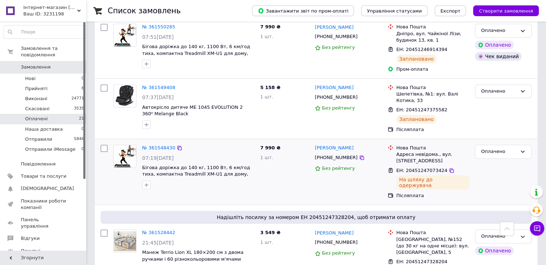
click at [416, 168] on span "ЕН: 20451247073424" at bounding box center [421, 170] width 51 height 5
copy span "20451247073424"
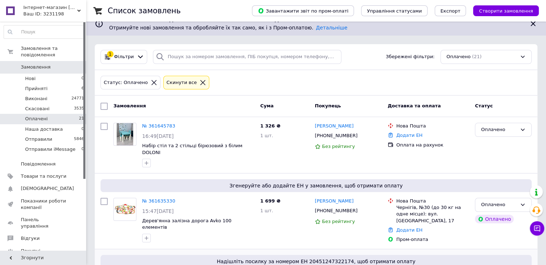
scroll to position [0, 0]
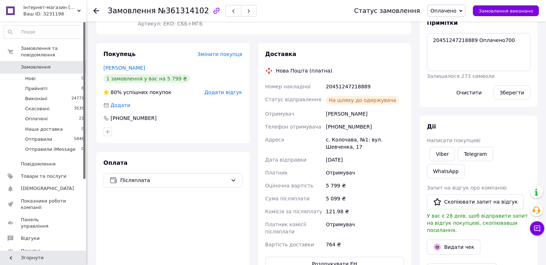
scroll to position [108, 0]
click at [330, 112] on div "Іваниш Діана" at bounding box center [364, 113] width 81 height 13
copy div "Іваниш"
click at [456, 11] on span "Оплачено" at bounding box center [443, 11] width 26 height 6
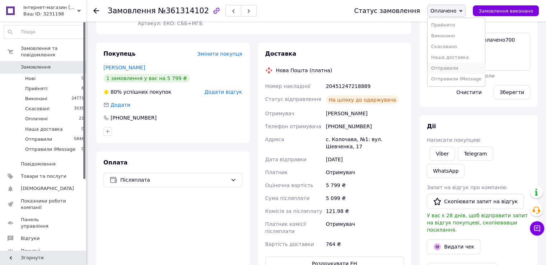
click at [456, 67] on li "Отправили" at bounding box center [455, 68] width 57 height 11
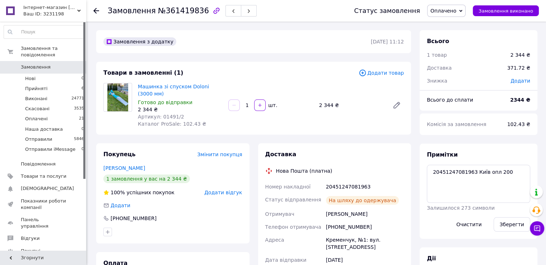
scroll to position [16, 0]
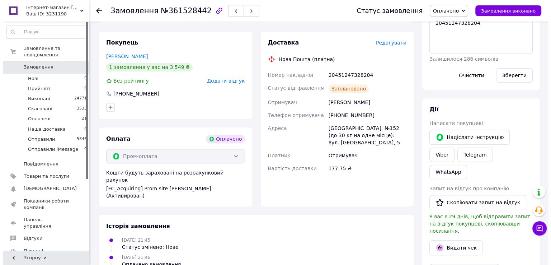
scroll to position [359, 0]
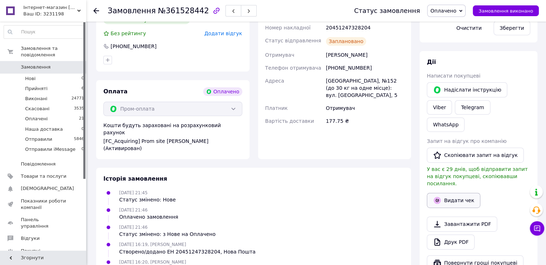
click at [455, 193] on button "Видати чек" at bounding box center [452, 200] width 53 height 15
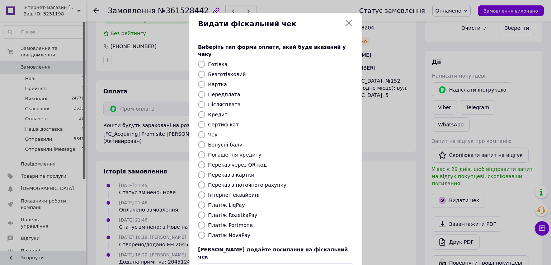
click at [215, 71] on label "Безготівковий" at bounding box center [227, 74] width 38 height 6
click at [205, 71] on input "Безготівковий" at bounding box center [201, 74] width 7 height 7
radio input "true"
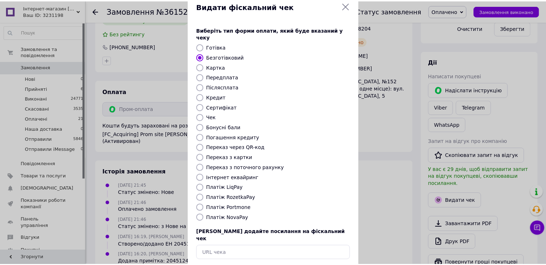
scroll to position [43, 0]
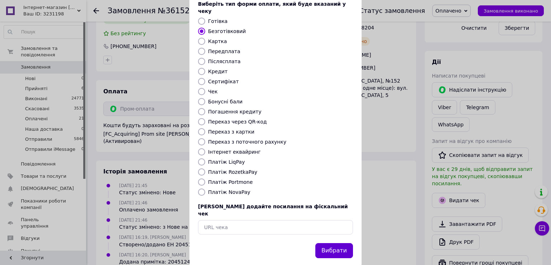
click at [333, 243] on button "Вибрати" at bounding box center [334, 250] width 38 height 15
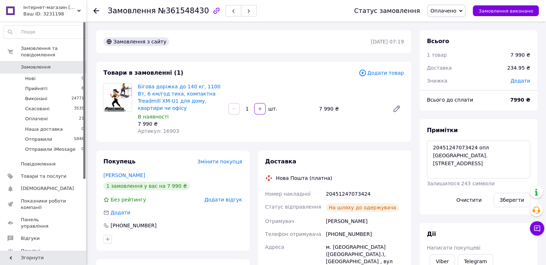
scroll to position [50, 0]
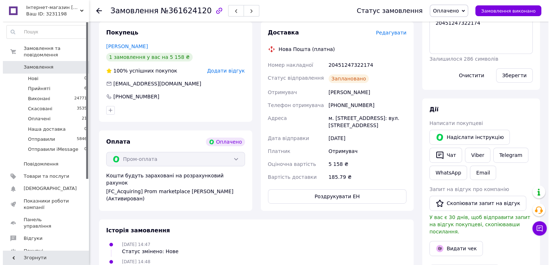
scroll to position [395, 0]
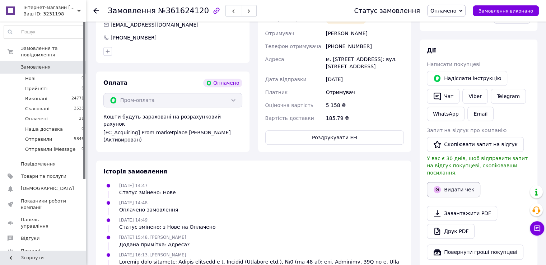
click at [459, 182] on button "Видати чек" at bounding box center [452, 189] width 53 height 15
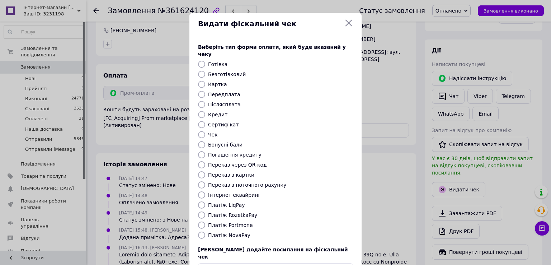
click at [220, 71] on label "Безготівковий" at bounding box center [227, 74] width 38 height 6
click at [205, 71] on input "Безготівковий" at bounding box center [201, 74] width 7 height 7
radio input "true"
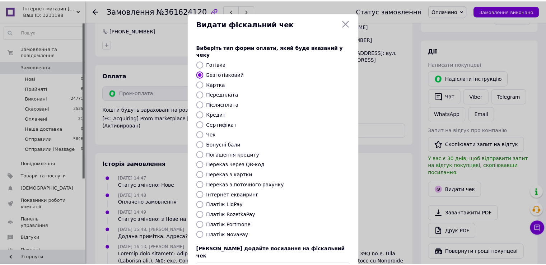
scroll to position [43, 0]
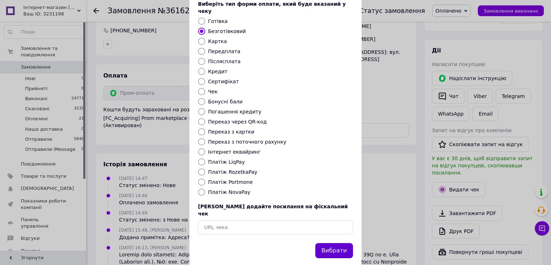
click at [334, 243] on button "Вибрати" at bounding box center [334, 250] width 38 height 15
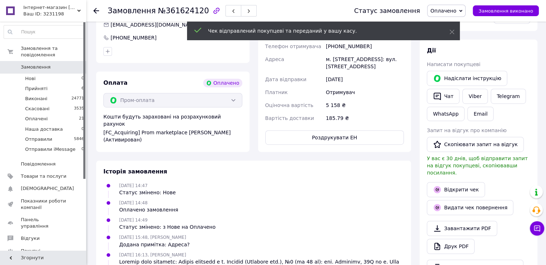
click at [50, 14] on div "Ваш ID: 3231198" at bounding box center [54, 14] width 63 height 6
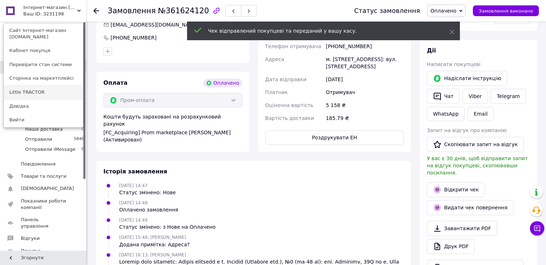
click at [44, 85] on link "Little TRACTOR" at bounding box center [43, 92] width 79 height 14
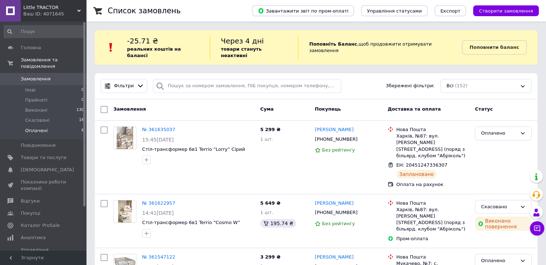
click at [35, 127] on span "Оплачені" at bounding box center [36, 130] width 23 height 6
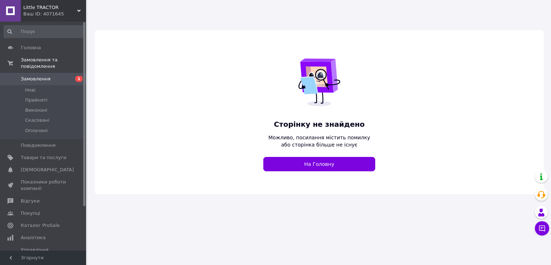
click at [54, 13] on div "Ваш ID: 4071645" at bounding box center [54, 14] width 63 height 6
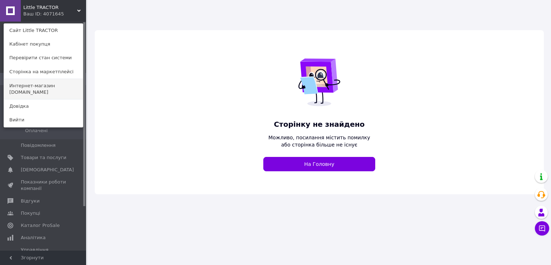
click at [40, 86] on link "Интернет-магазин elfik.in.ua" at bounding box center [43, 89] width 79 height 20
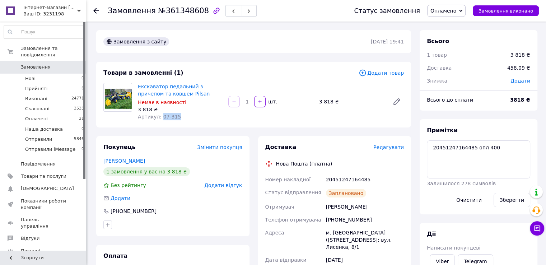
drag, startPoint x: 159, startPoint y: 114, endPoint x: 177, endPoint y: 116, distance: 18.0
click at [177, 116] on div "Артикул: 07-315" at bounding box center [180, 116] width 85 height 7
copy span "07-315"
click at [331, 206] on div "Козік Ольга" at bounding box center [364, 206] width 81 height 13
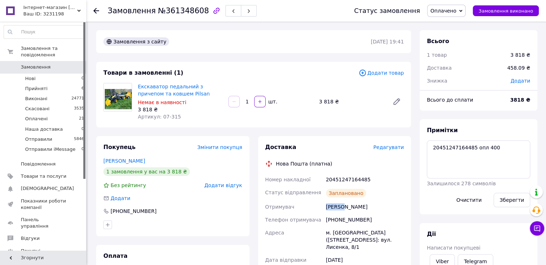
copy div "Козік"
click at [398, 101] on icon at bounding box center [396, 102] width 6 height 6
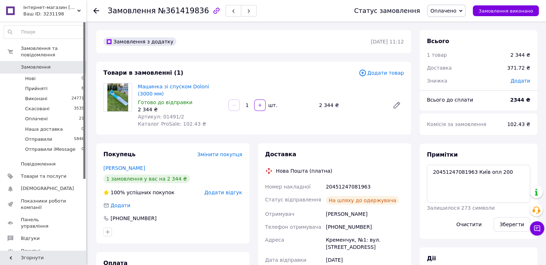
scroll to position [16, 0]
drag, startPoint x: 159, startPoint y: 116, endPoint x: 178, endPoint y: 117, distance: 19.0
click at [178, 117] on div "Артикул: 01491/2" at bounding box center [180, 116] width 85 height 7
copy span "01491/2"
click at [330, 214] on div "[PERSON_NAME]" at bounding box center [364, 213] width 81 height 13
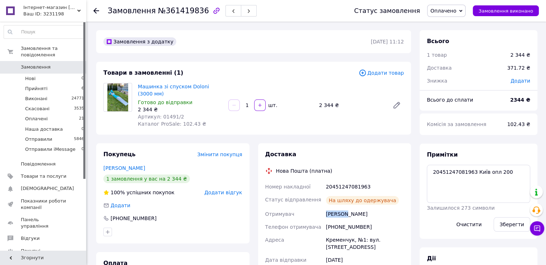
click at [330, 214] on div "[PERSON_NAME]" at bounding box center [364, 213] width 81 height 13
copy div "Йолдаш"
click at [453, 13] on span "Оплачено" at bounding box center [443, 11] width 26 height 6
click at [457, 66] on li "Отправили" at bounding box center [455, 68] width 57 height 11
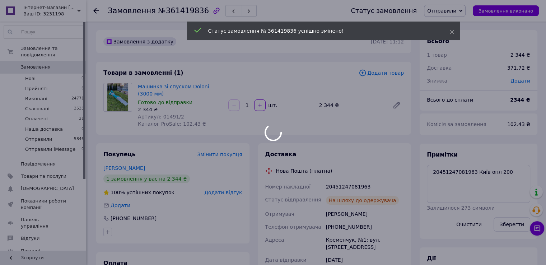
scroll to position [33, 0]
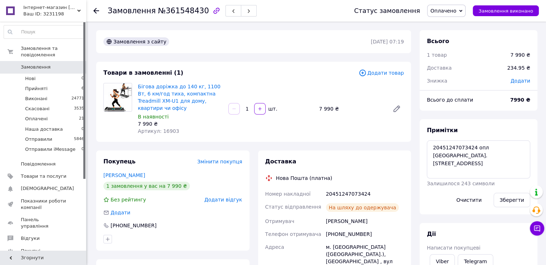
scroll to position [50, 0]
click at [164, 128] on span "Артикул: 16903" at bounding box center [158, 131] width 41 height 6
copy span "16903"
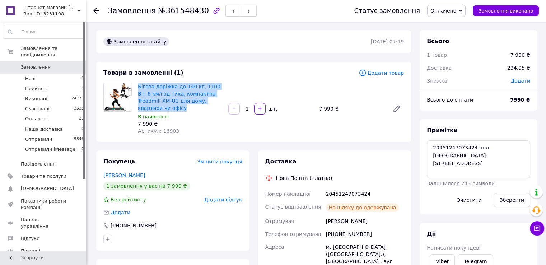
drag, startPoint x: 137, startPoint y: 86, endPoint x: 223, endPoint y: 100, distance: 87.6
click at [223, 100] on div "Бігова доріжка до 140 кг, 1100 Вт, 6 км/год тиха, компактна Treadmill XM-U1 для…" at bounding box center [180, 108] width 90 height 55
copy link "Бігова доріжка до 140 кг, 1100 Вт, 6 км/год тиха, компактна Treadmill XM-U1 для…"
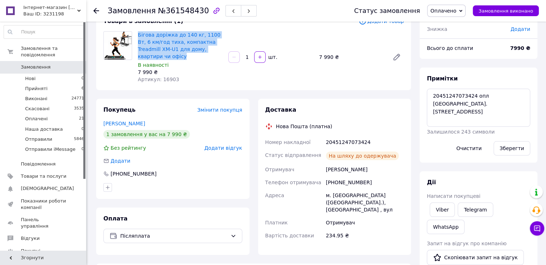
scroll to position [36, 0]
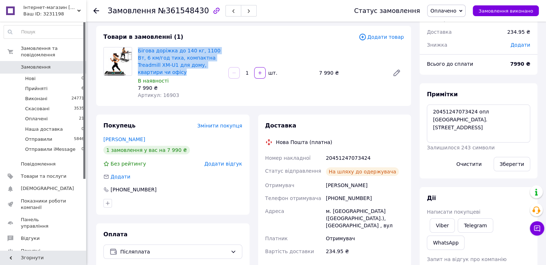
click at [456, 8] on span "Оплачено" at bounding box center [443, 11] width 26 height 6
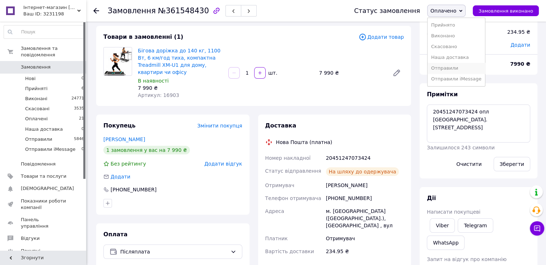
click at [457, 68] on li "Отправили" at bounding box center [455, 68] width 57 height 11
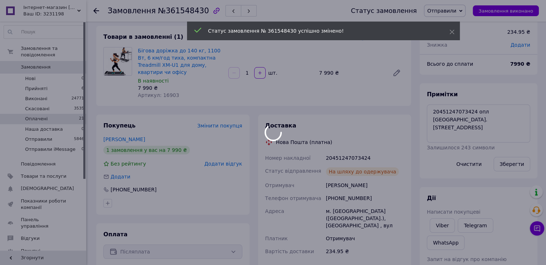
click at [47, 111] on body "Інтернет-магазин elfik.in.ua Ваш ID: 3231198 Сайт Інтернет-магазин elfik.in.ua …" at bounding box center [273, 247] width 546 height 567
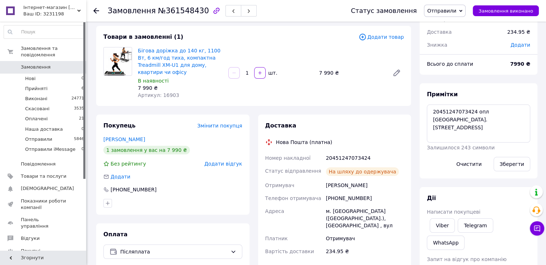
scroll to position [67, 0]
click at [41, 115] on span "Оплачені" at bounding box center [36, 118] width 23 height 6
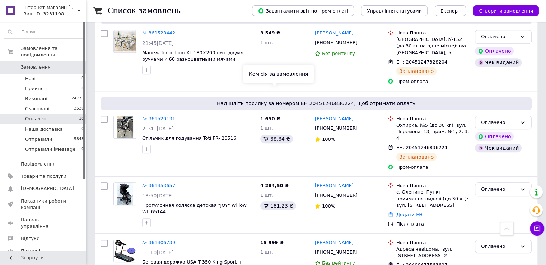
scroll to position [789, 0]
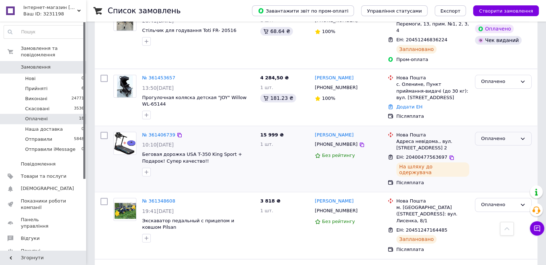
click at [504, 135] on div "Оплачено" at bounding box center [499, 139] width 36 height 8
click at [496, 173] on li "Отправили" at bounding box center [503, 179] width 56 height 13
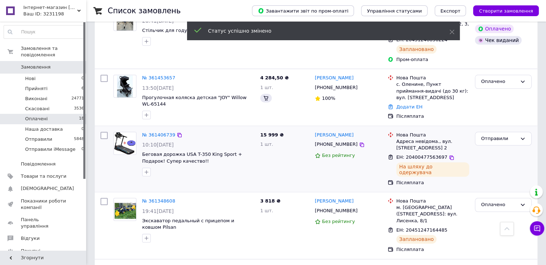
scroll to position [861, 0]
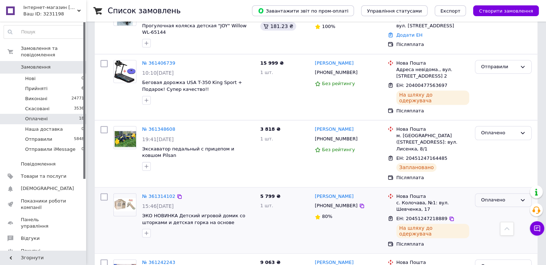
click at [496, 196] on div "Оплачено" at bounding box center [499, 200] width 36 height 8
click at [500, 234] on li "Отправили" at bounding box center [503, 240] width 56 height 13
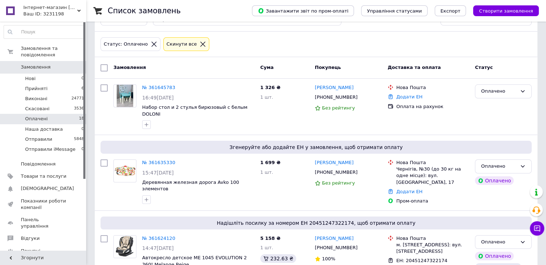
scroll to position [0, 0]
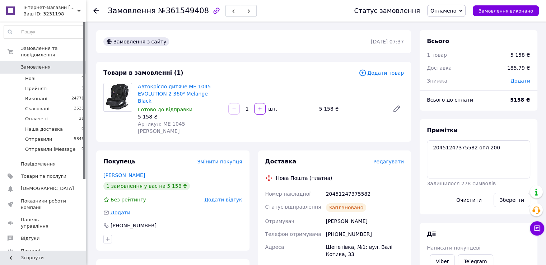
click at [172, 121] on span "Артикул: ME 1045 [PERSON_NAME]" at bounding box center [161, 127] width 47 height 13
copy span "1045"
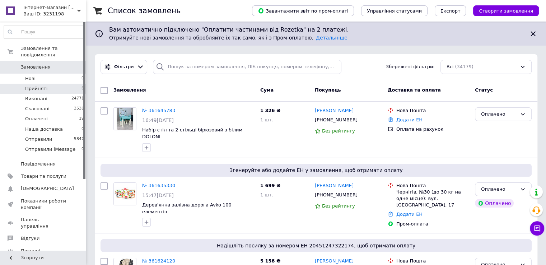
click at [55, 84] on li "Прийняті 6" at bounding box center [44, 89] width 88 height 10
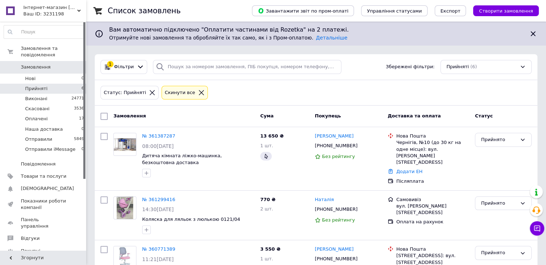
click at [47, 16] on div "Ваш ID: 3231198" at bounding box center [54, 14] width 63 height 6
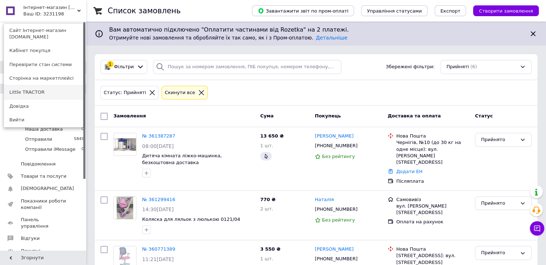
click at [35, 86] on link "Little TRACTOR" at bounding box center [43, 92] width 79 height 14
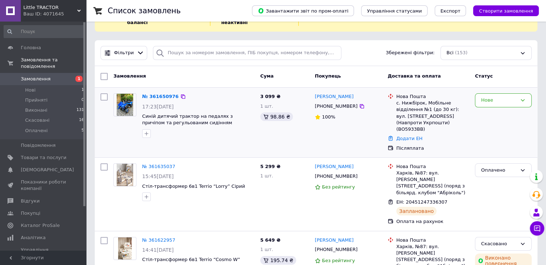
scroll to position [72, 0]
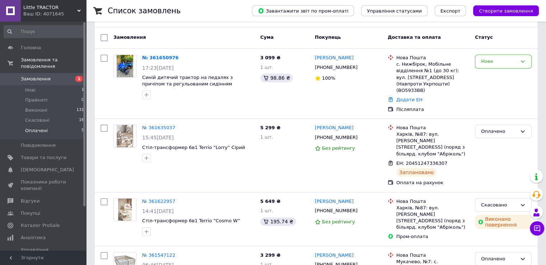
click at [37, 127] on span "Оплачені" at bounding box center [36, 130] width 23 height 6
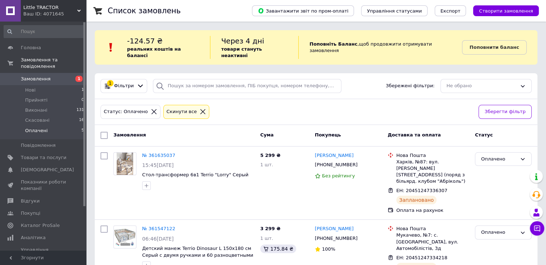
click at [60, 10] on span "Little TRACTOR" at bounding box center [50, 7] width 54 height 6
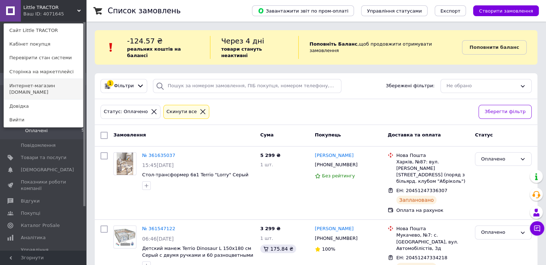
click at [55, 85] on link "Интернет-магазин elfik.in.ua" at bounding box center [43, 89] width 79 height 20
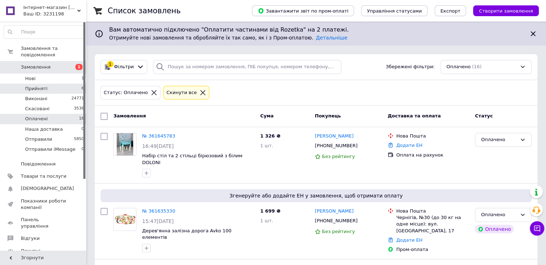
click at [42, 85] on span "Прийняті" at bounding box center [36, 88] width 22 height 6
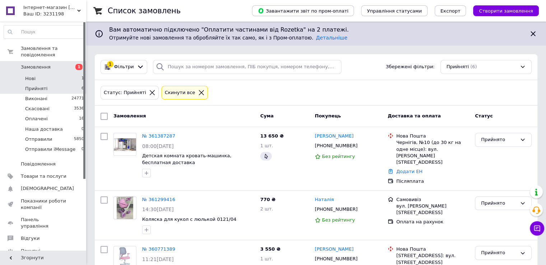
click at [55, 74] on li "Нові 1" at bounding box center [44, 79] width 88 height 10
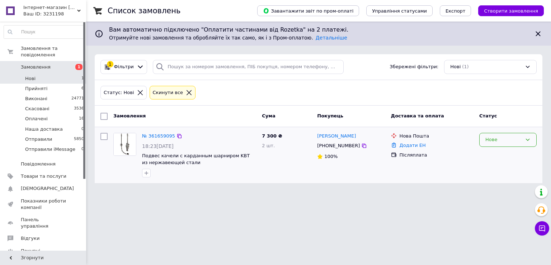
click at [498, 144] on div "Нове" at bounding box center [507, 140] width 57 height 14
click at [499, 156] on li "Прийнято" at bounding box center [508, 154] width 57 height 13
click at [49, 134] on li "Отправили 5850" at bounding box center [44, 139] width 88 height 10
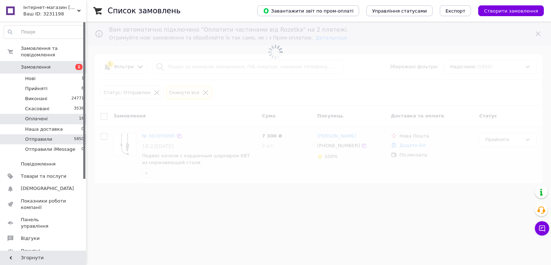
click at [46, 114] on li "Оплачені 16" at bounding box center [44, 119] width 88 height 10
